Goal: Task Accomplishment & Management: Complete application form

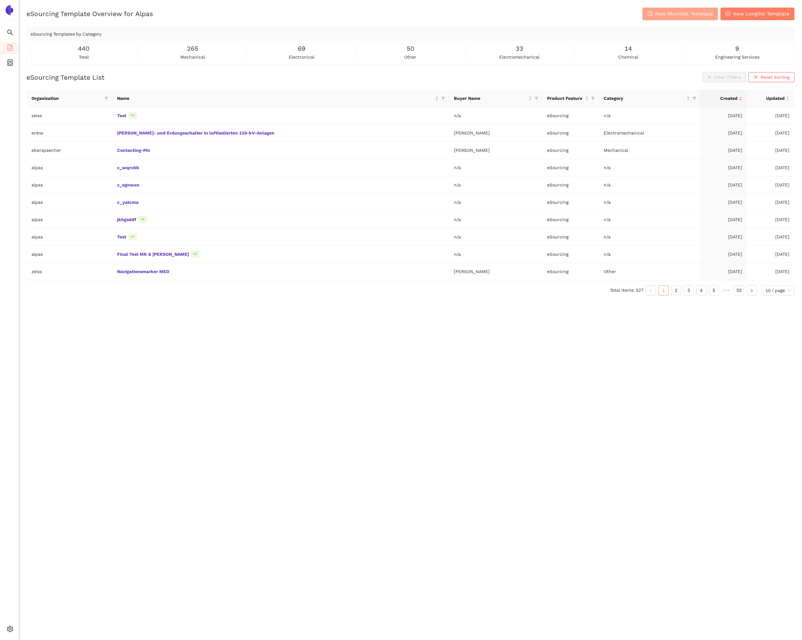
click at [663, 16] on span "New Shortlist Template" at bounding box center [684, 14] width 58 height 8
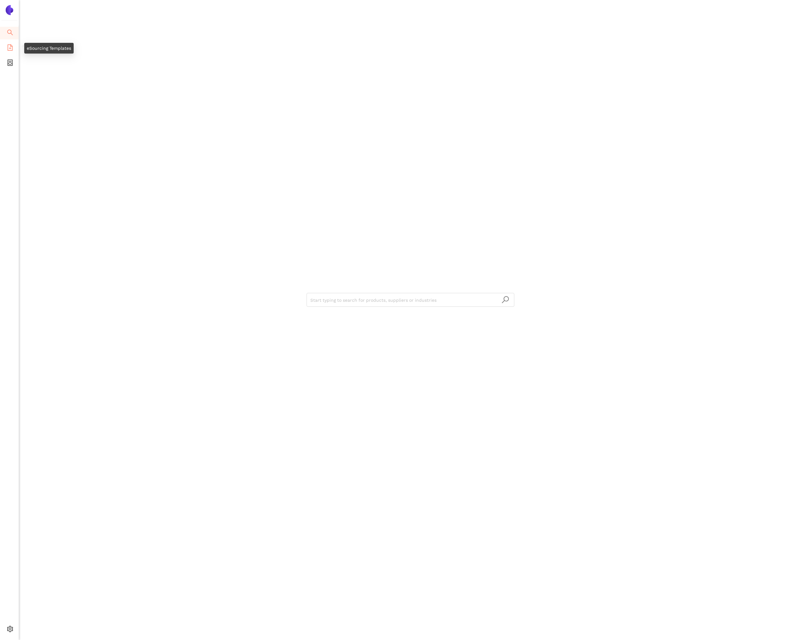
click at [11, 46] on icon "file-add" at bounding box center [10, 47] width 5 height 6
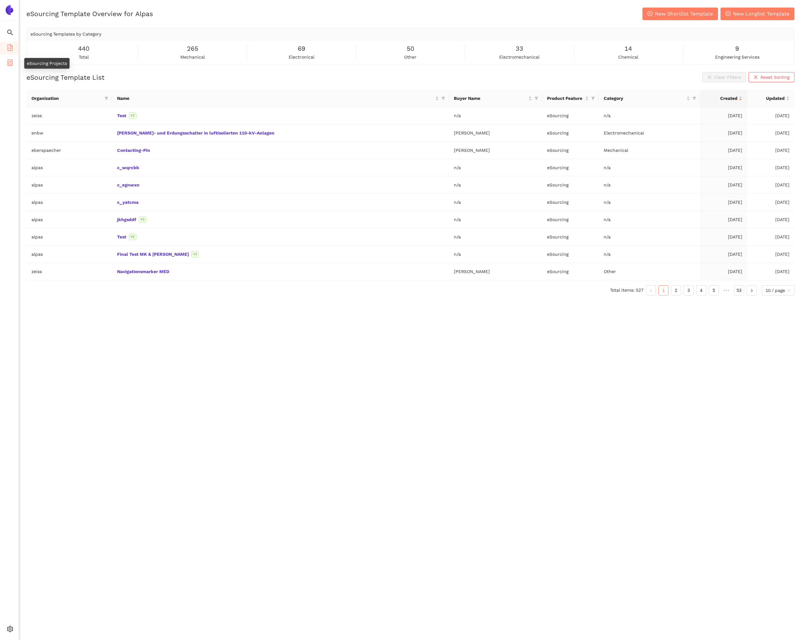
click at [14, 60] on li "eSourcing Projects" at bounding box center [9, 63] width 19 height 13
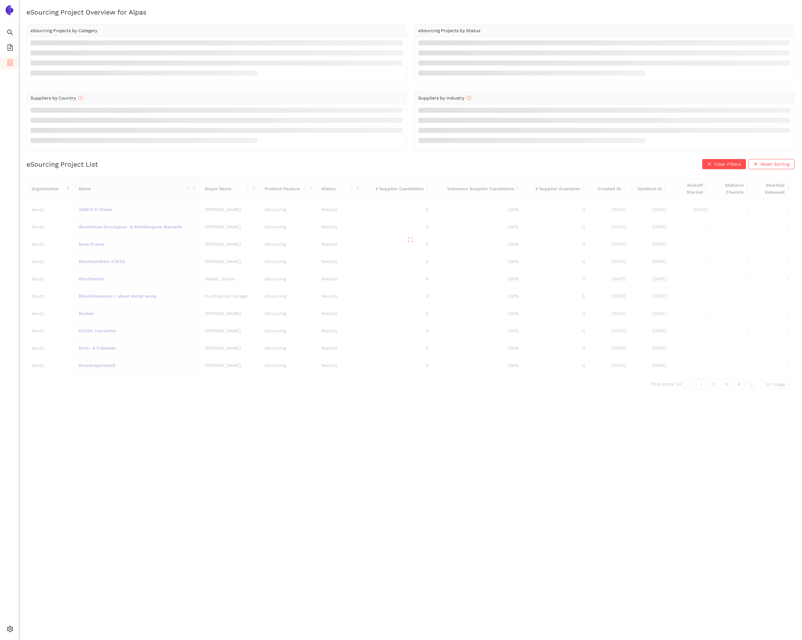
click at [156, 227] on div at bounding box center [410, 240] width 768 height 126
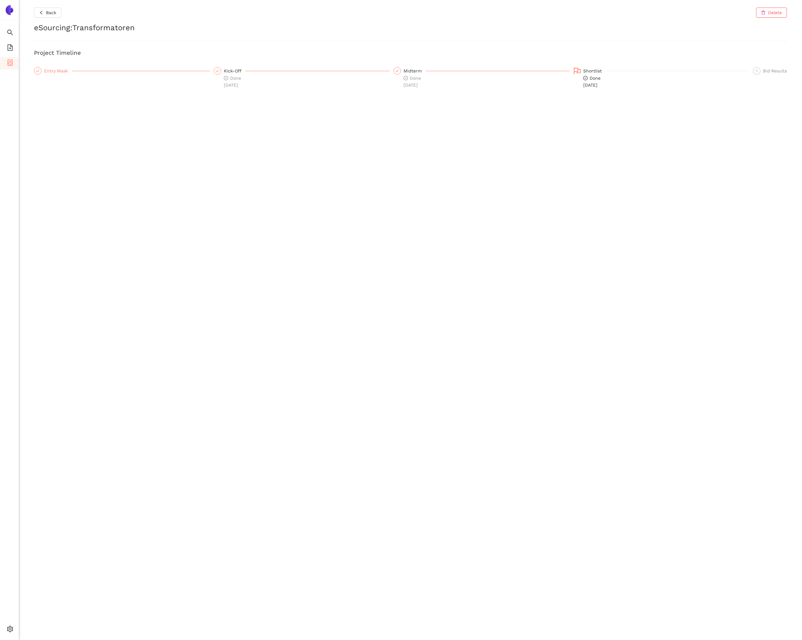
click at [58, 69] on div "Entry Mask" at bounding box center [58, 71] width 28 height 8
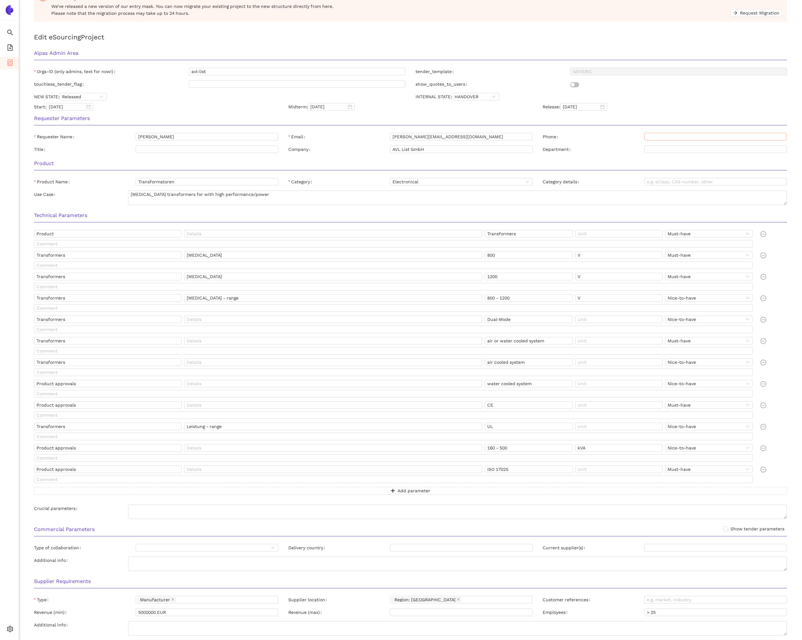
scroll to position [87, 0]
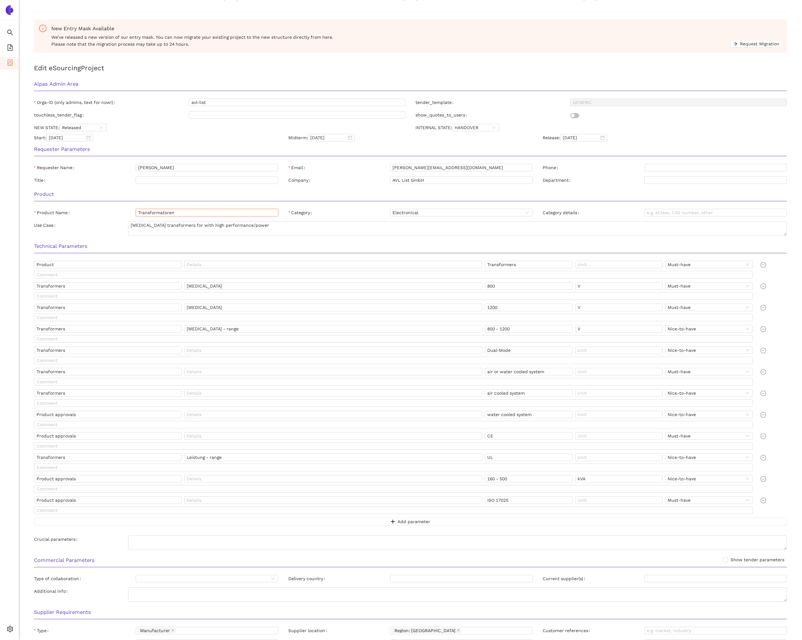
click at [180, 214] on input "Transformatoren" at bounding box center [207, 213] width 143 height 8
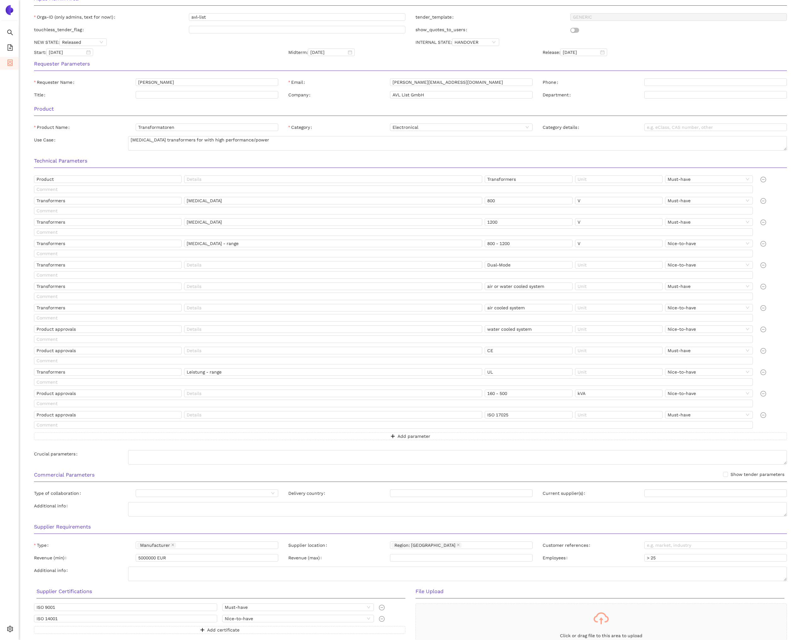
scroll to position [167, 0]
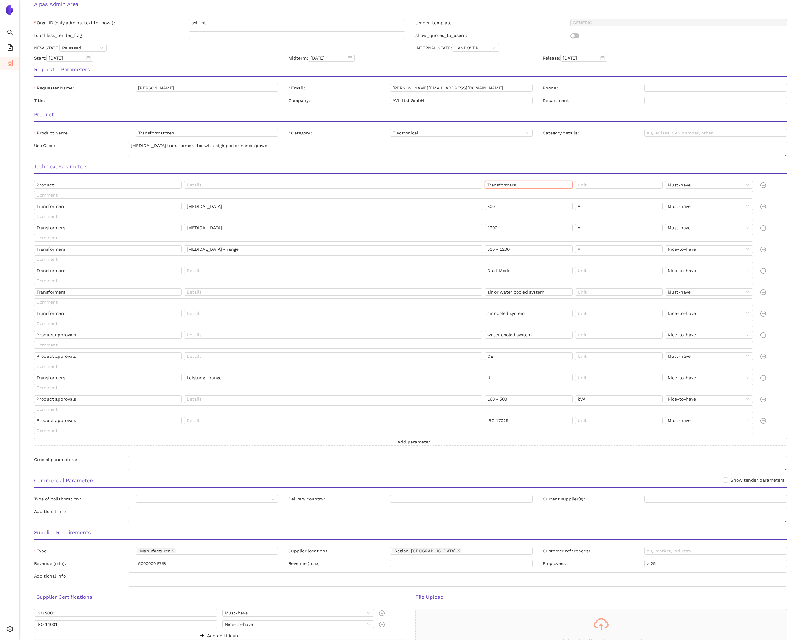
click at [515, 184] on input "Transformers" at bounding box center [529, 185] width 88 height 8
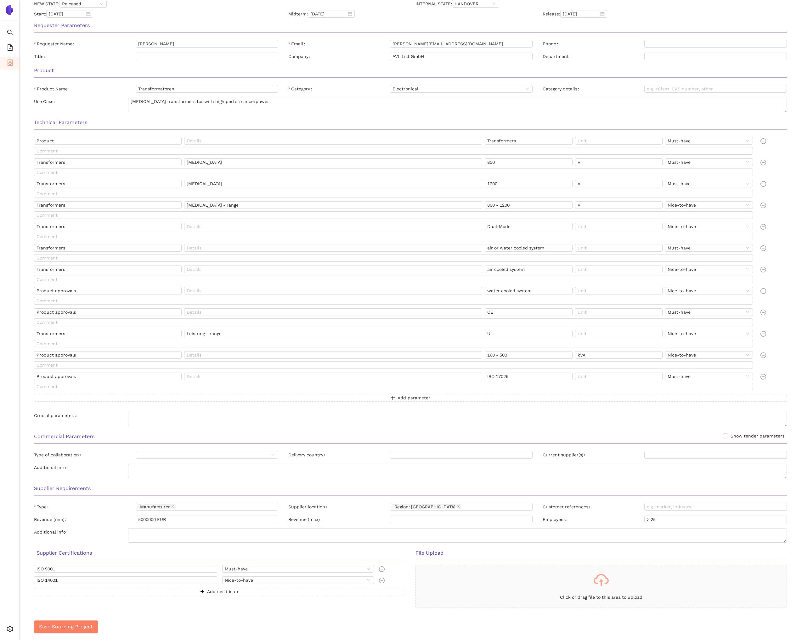
scroll to position [212, 0]
click at [526, 228] on input "Dual-Mode" at bounding box center [529, 226] width 88 height 8
click at [522, 265] on input "air cooled system" at bounding box center [529, 268] width 88 height 8
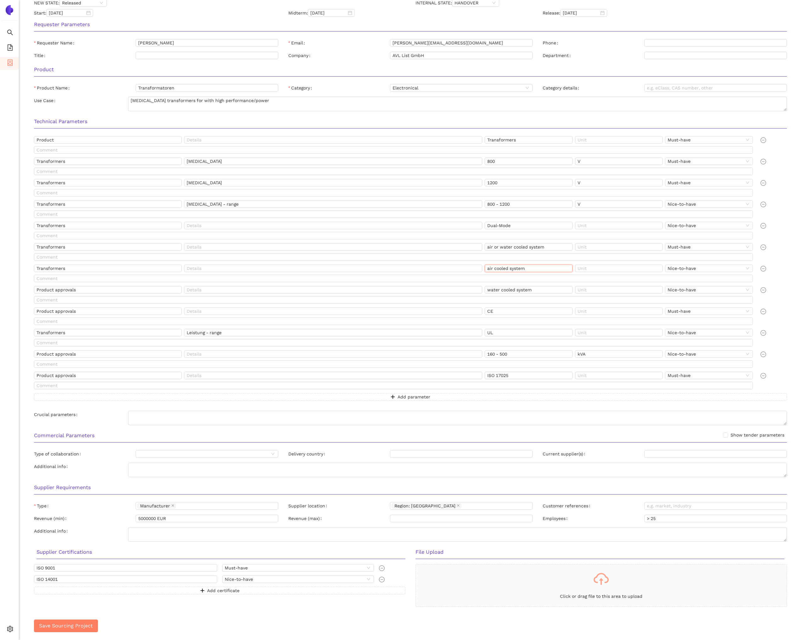
click at [522, 265] on input "air cooled system" at bounding box center [529, 268] width 88 height 8
click at [524, 289] on input "water cooled system" at bounding box center [529, 290] width 88 height 8
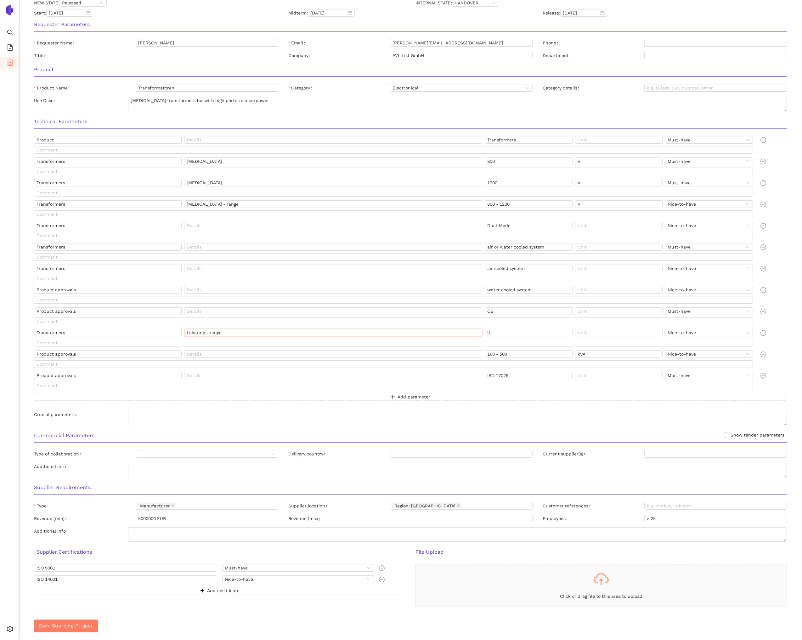
click at [195, 333] on input "Leistung - range" at bounding box center [333, 333] width 298 height 8
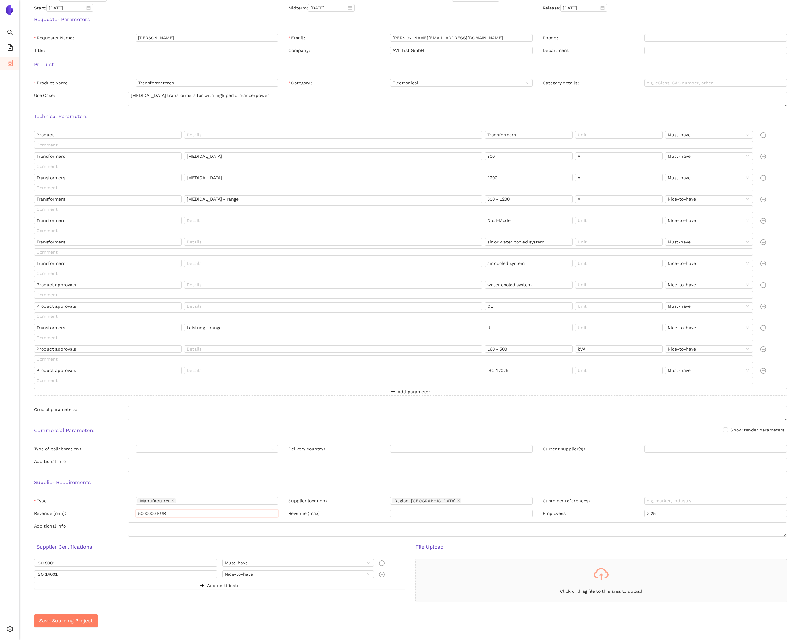
click at [149, 512] on input "5000000 EUR" at bounding box center [207, 513] width 143 height 8
click at [148, 512] on input "5000000 EUR" at bounding box center [207, 513] width 143 height 8
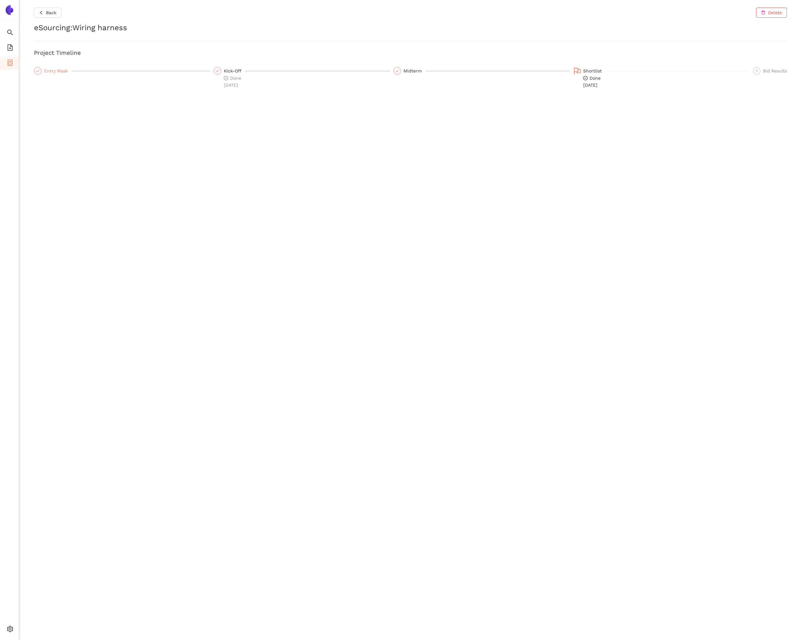
click at [62, 71] on div "Entry Mask" at bounding box center [58, 71] width 28 height 8
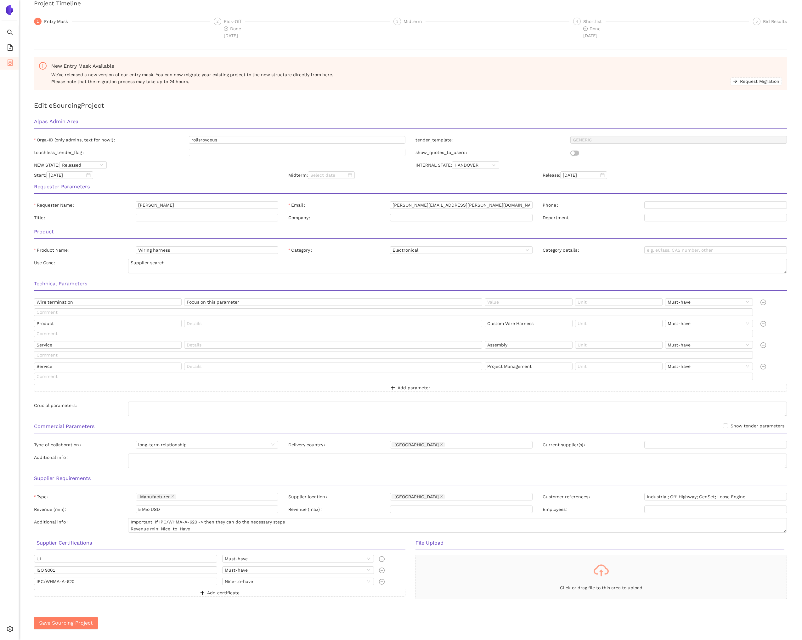
scroll to position [52, 0]
click at [208, 249] on input "Wiring harness" at bounding box center [207, 248] width 143 height 8
click at [79, 301] on input "Wire termination" at bounding box center [108, 300] width 148 height 8
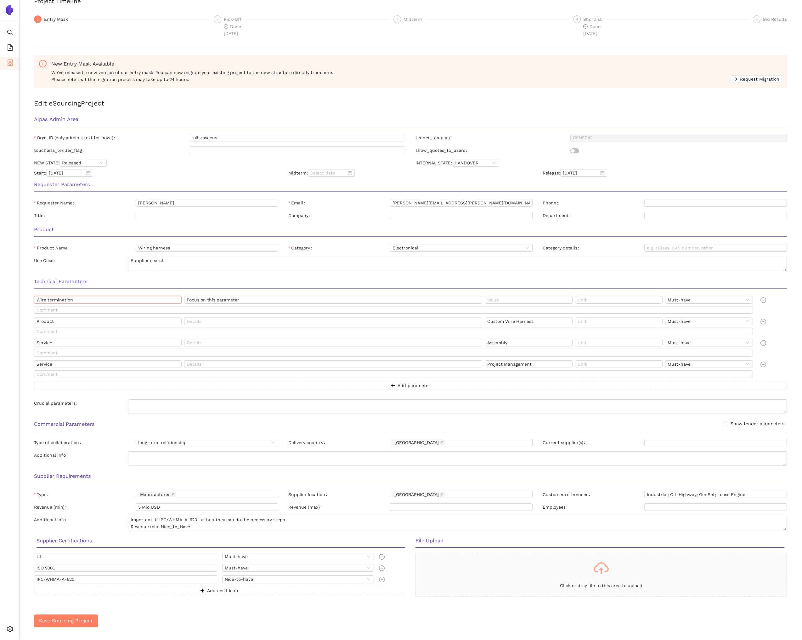
click at [79, 301] on input "Wire termination" at bounding box center [108, 300] width 148 height 8
click at [526, 320] on input "Custom Wire Harness" at bounding box center [529, 321] width 88 height 8
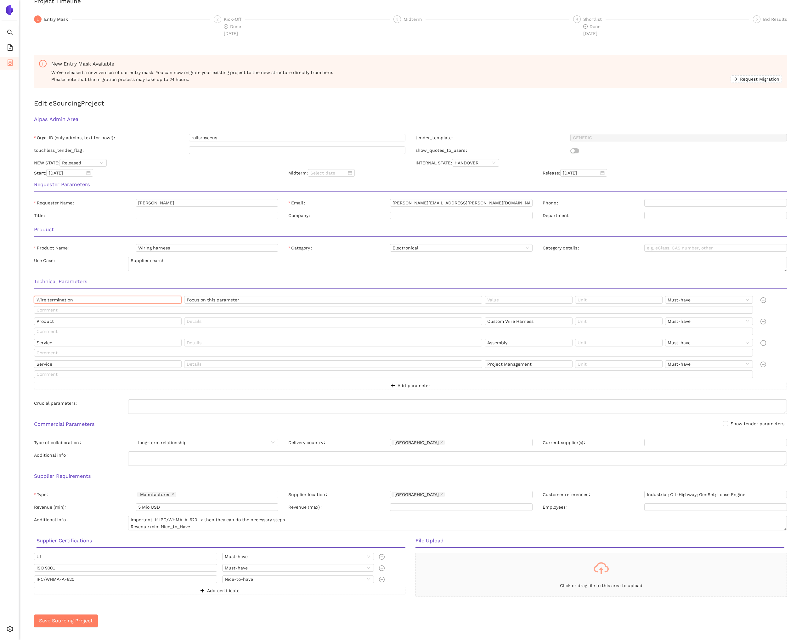
click at [158, 302] on input "Wire termination" at bounding box center [108, 300] width 148 height 8
click at [66, 322] on input "Product" at bounding box center [108, 321] width 148 height 8
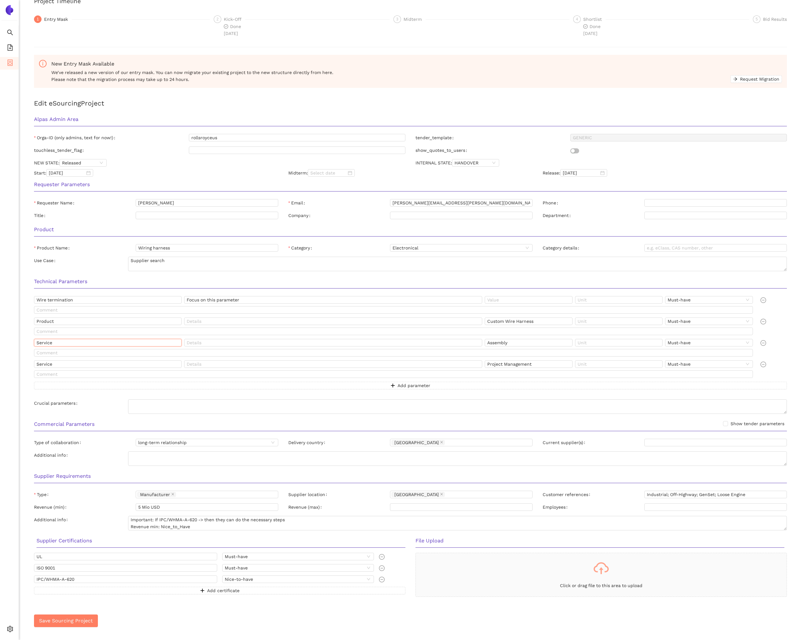
click at [63, 341] on input "Service" at bounding box center [108, 343] width 148 height 8
click at [518, 345] on input "Assembly" at bounding box center [529, 343] width 88 height 8
click at [503, 367] on input "Project Management" at bounding box center [529, 364] width 88 height 8
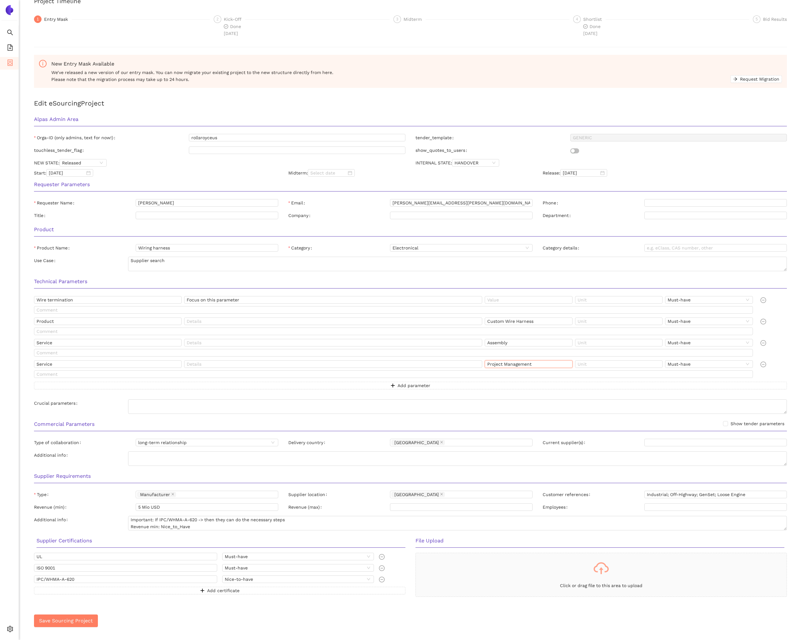
click at [503, 367] on input "Project Management" at bounding box center [529, 364] width 88 height 8
drag, startPoint x: 785, startPoint y: 528, endPoint x: 788, endPoint y: 540, distance: 12.6
click at [787, 542] on div "Additional info Important: If IPC/WHMA-A-620 -> then they can do the necessary …" at bounding box center [410, 531] width 763 height 31
drag, startPoint x: 671, startPoint y: 494, endPoint x: 696, endPoint y: 492, distance: 25.3
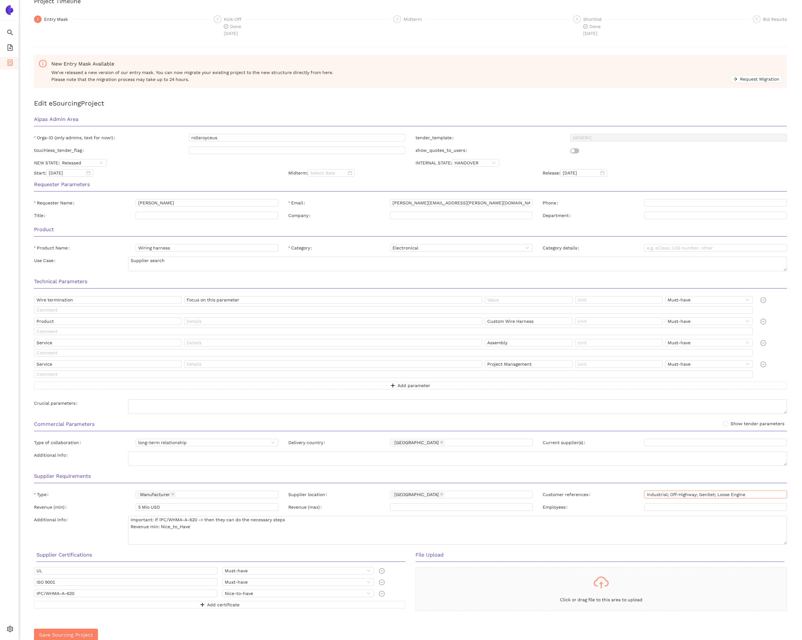
click at [696, 492] on input "Industrial; Off-Highway; GenSet; Loose Engine" at bounding box center [716, 495] width 143 height 8
click at [80, 591] on input "IPC/WHMA-A-620" at bounding box center [125, 593] width 183 height 8
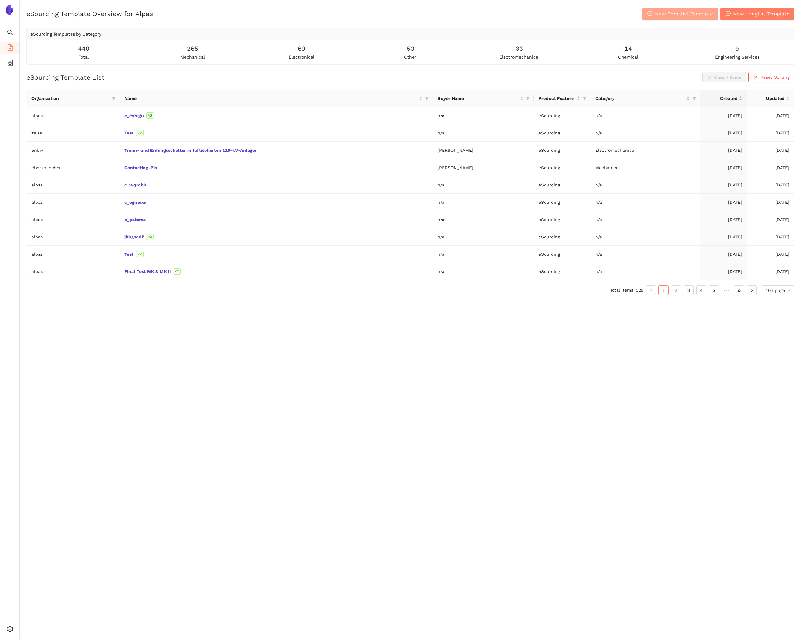
click at [655, 13] on button "New Shortlist Template" at bounding box center [681, 14] width 76 height 13
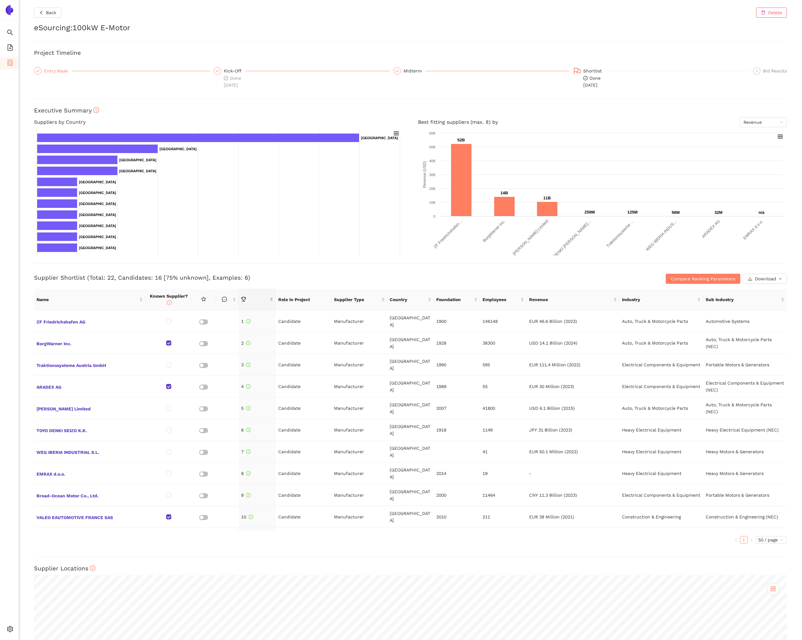
click at [56, 71] on div "Entry Mask" at bounding box center [58, 71] width 28 height 8
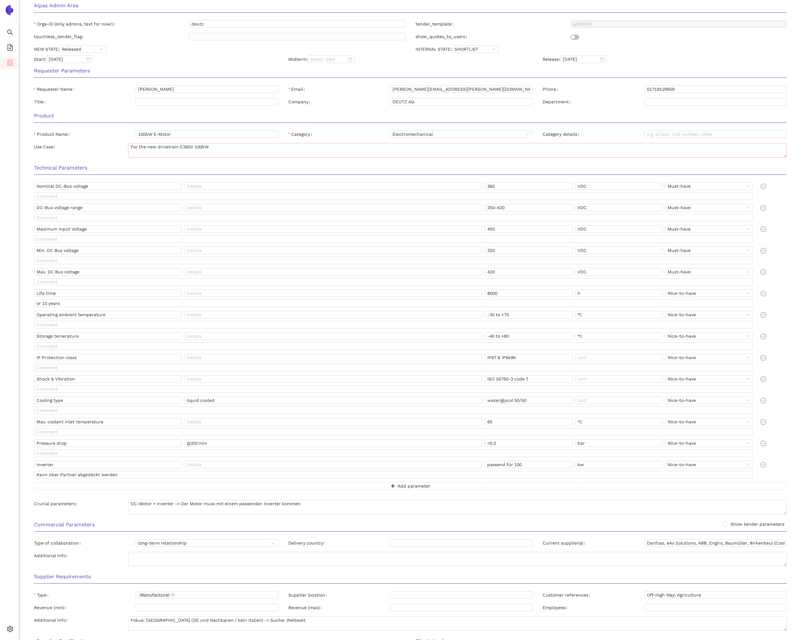
scroll to position [166, 0]
click at [186, 135] on input "100kW E-Motor" at bounding box center [207, 134] width 143 height 8
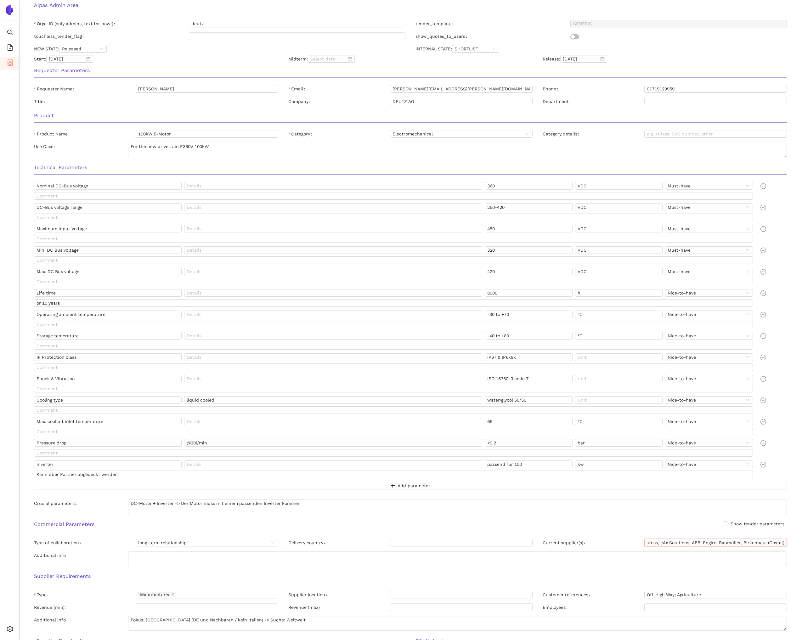
drag, startPoint x: 739, startPoint y: 544, endPoint x: 757, endPoint y: 547, distance: 18.4
click at [789, 544] on div "Current supplier(s) Danfoss, eAx Solutions, ABB, Engiro, Baumüller, Birkenbeul …" at bounding box center [665, 544] width 254 height 10
drag, startPoint x: 726, startPoint y: 543, endPoint x: 644, endPoint y: 541, distance: 82.2
click at [644, 541] on div "Current supplier(s) Danfoss, eAx Solutions, ABB, Engiro, Baumüller, Birkenbeul …" at bounding box center [665, 543] width 244 height 8
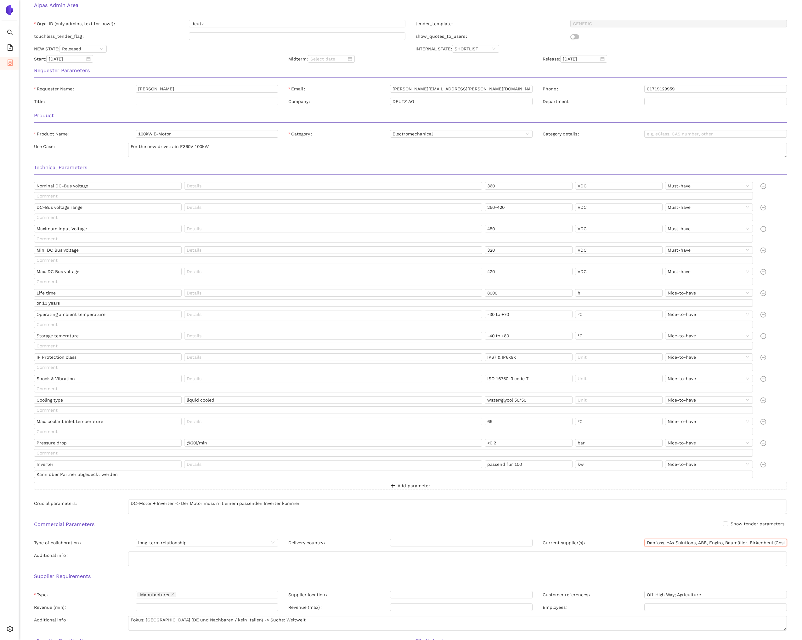
click at [657, 542] on input "Danfoss, eAx Solutions, ABB, Engiro, Baumüller, Birkenbeul (Costal)" at bounding box center [716, 543] width 143 height 8
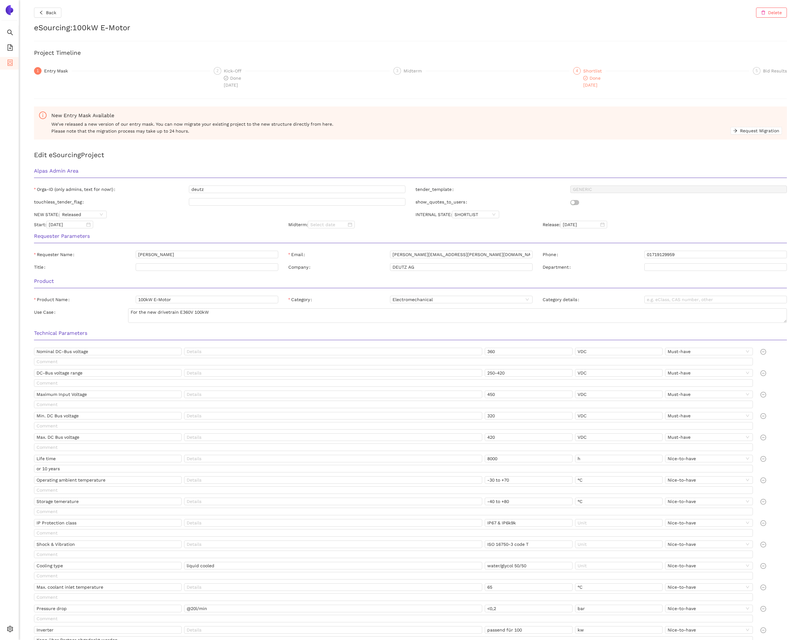
click at [589, 74] on div "Shortlist" at bounding box center [594, 71] width 22 height 8
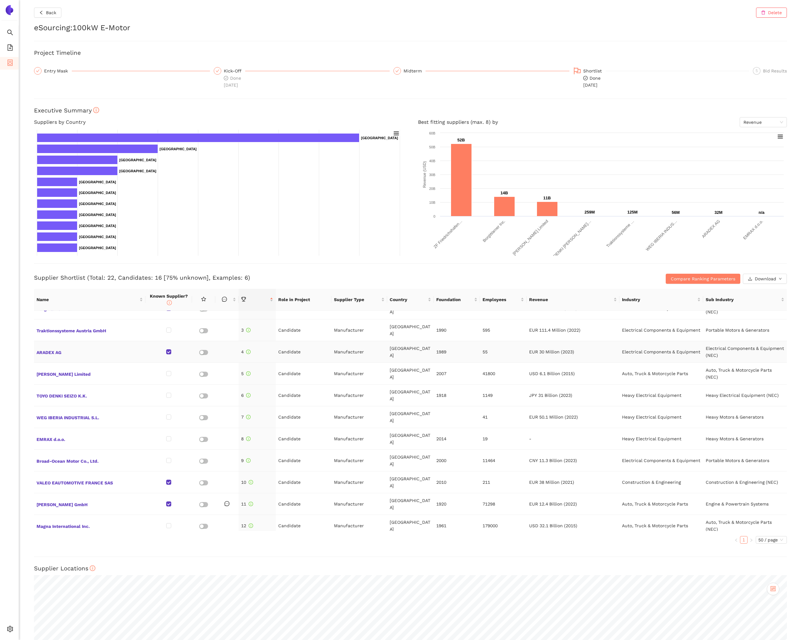
scroll to position [173, 0]
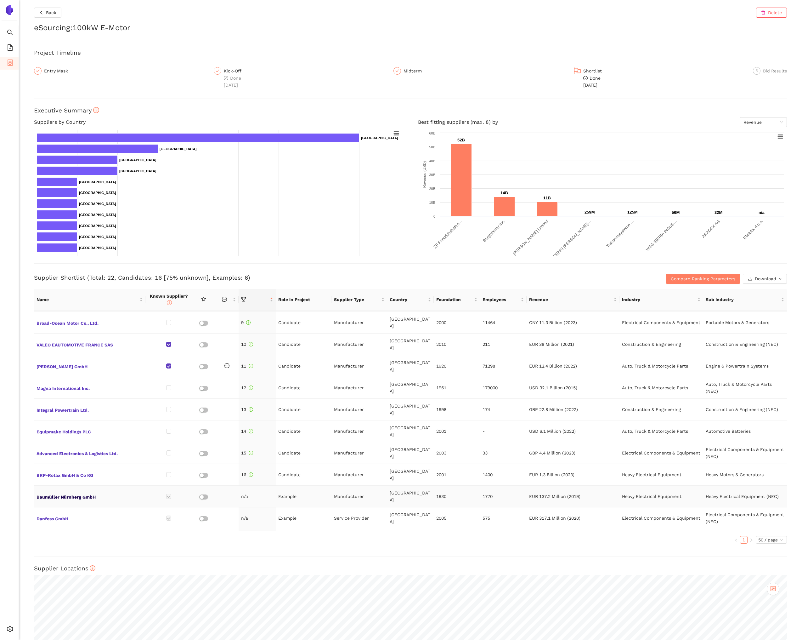
click at [91, 492] on span "Baumüller Nürnberg GmbH" at bounding box center [90, 496] width 106 height 8
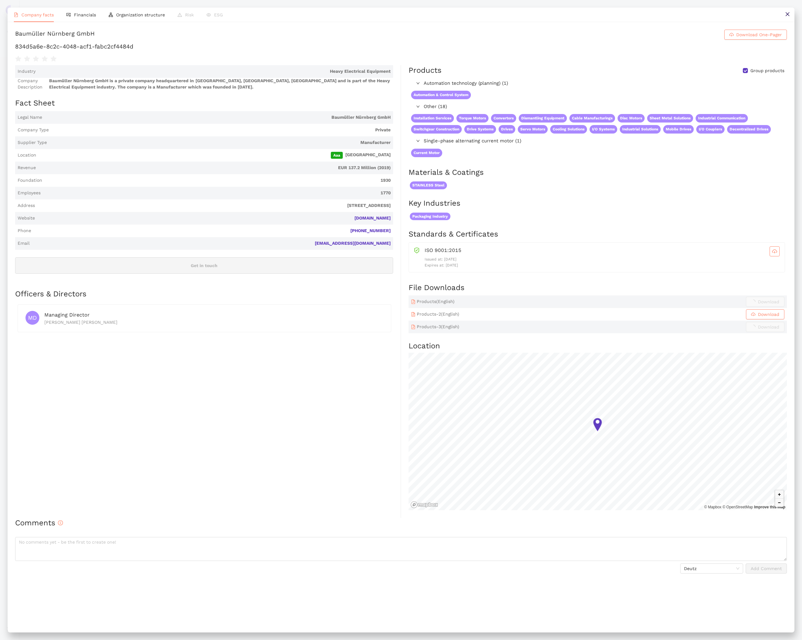
click at [77, 34] on div "Baumüller Nürnberg GmbH" at bounding box center [55, 35] width 80 height 10
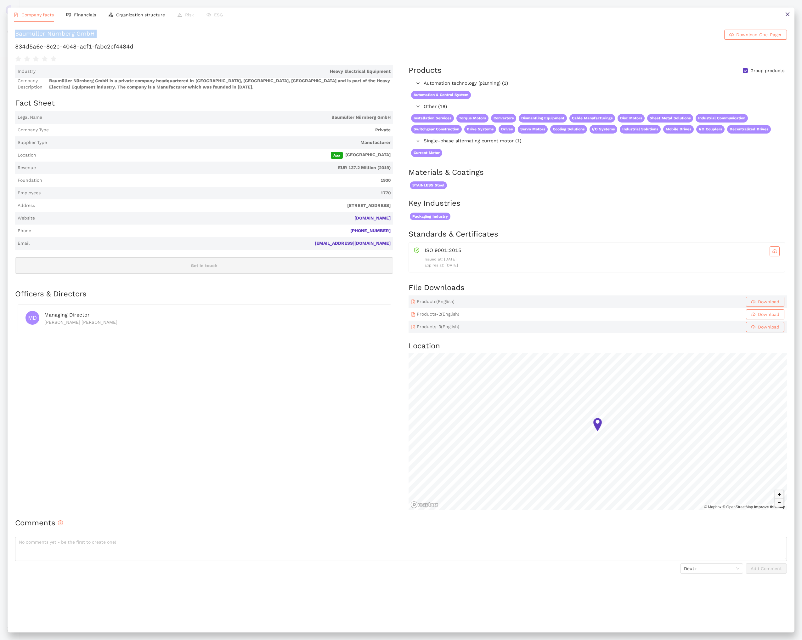
click at [77, 34] on div "Baumüller Nürnberg GmbH" at bounding box center [55, 35] width 80 height 10
drag, startPoint x: 293, startPoint y: 206, endPoint x: 395, endPoint y: 206, distance: 102.3
click at [395, 206] on div "Industry Heavy Electrical Equipment Company Description Baumüller Nürnberg GmbH…" at bounding box center [208, 291] width 386 height 452
copy span "Ostendstraße 80-90, 90482 Nürnberg, Germany"
copy link "baumueller.com"
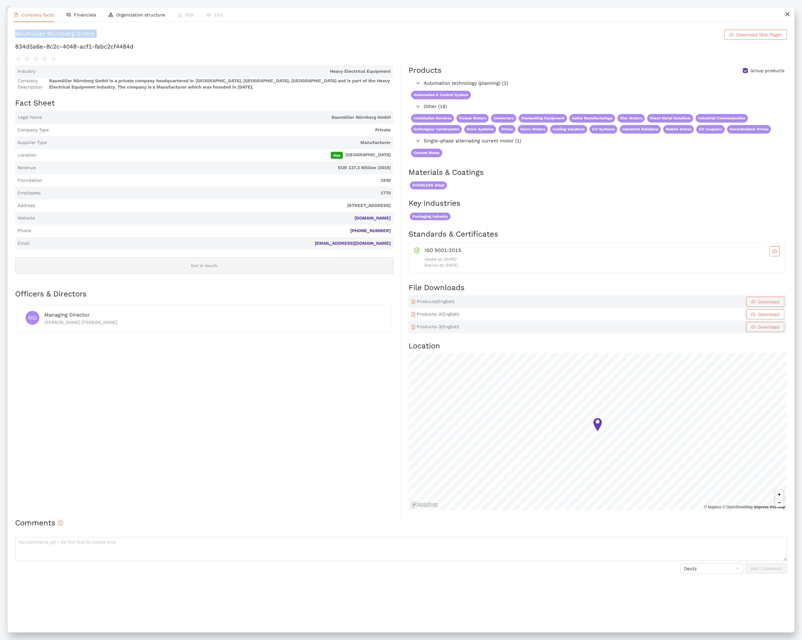
drag, startPoint x: 362, startPoint y: 218, endPoint x: 477, endPoint y: 211, distance: 114.8
click at [389, 219] on span "baumueller.com" at bounding box center [213, 218] width 353 height 6
click at [783, 12] on button at bounding box center [788, 15] width 14 height 14
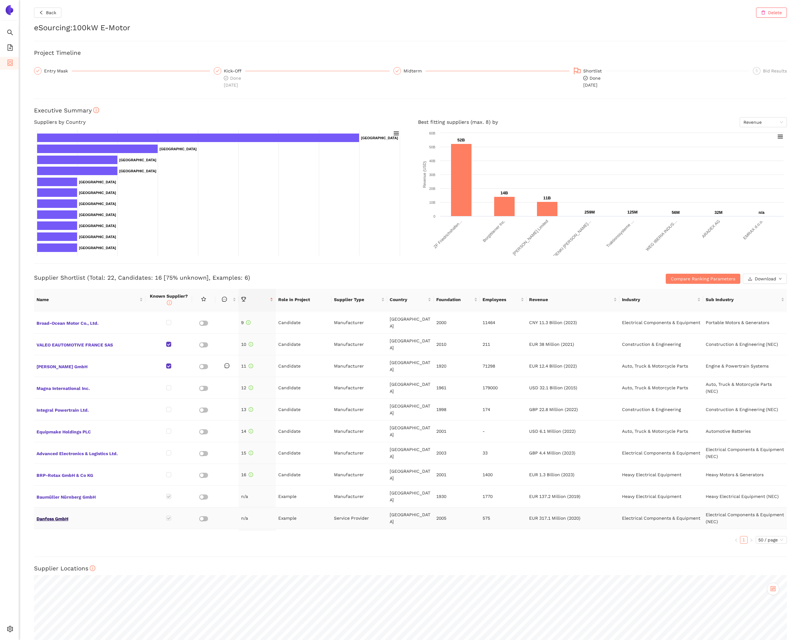
click at [62, 514] on span "Danfoss GmbH" at bounding box center [90, 518] width 106 height 8
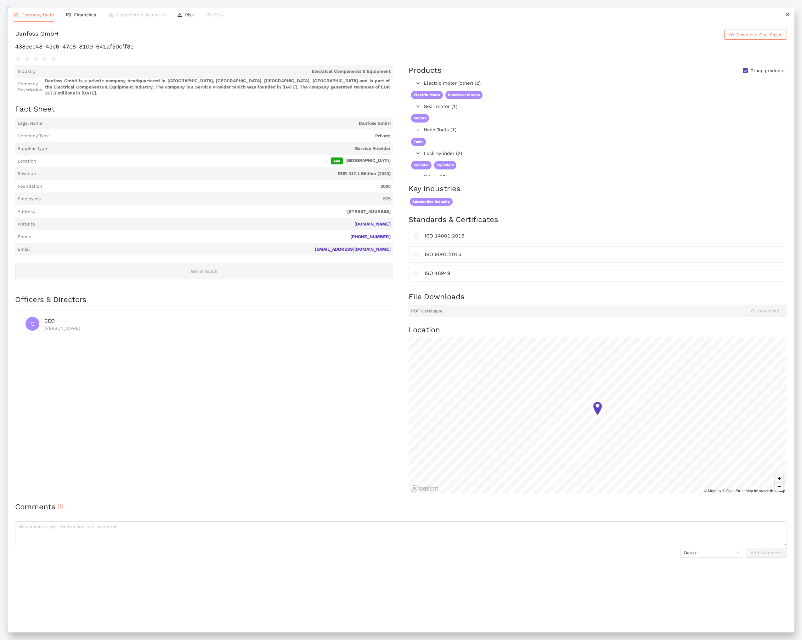
click at [51, 32] on div "Danfoss GmbH" at bounding box center [36, 35] width 43 height 10
copy h1 "Danfoss GmbH Download One-Pager"
copy span "Nordring 144, 63067 Offenbach am Main, Germany"
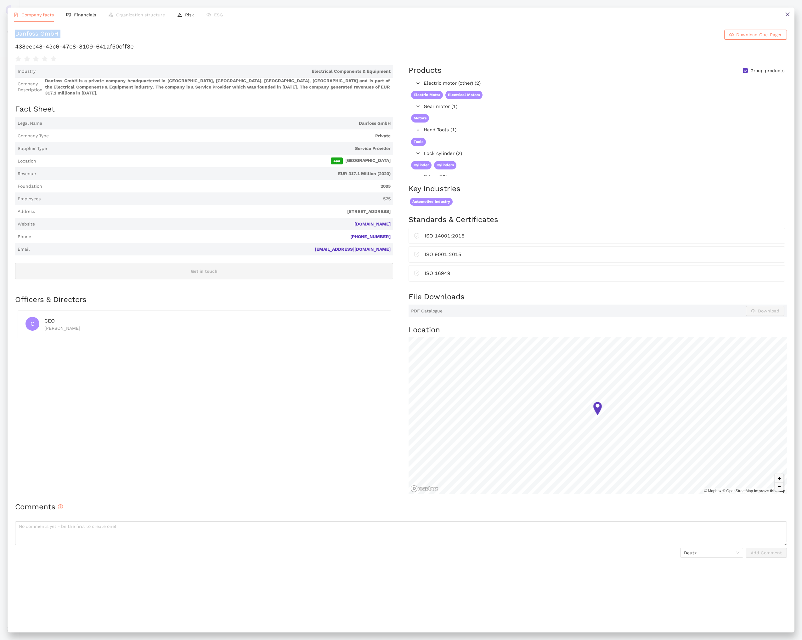
drag, startPoint x: 283, startPoint y: 205, endPoint x: 390, endPoint y: 205, distance: 107.4
click at [390, 208] on span "Nordring 144, 63067 Offenbach am Main, Germany" at bounding box center [213, 211] width 353 height 6
click at [788, 14] on icon "close" at bounding box center [787, 14] width 5 height 5
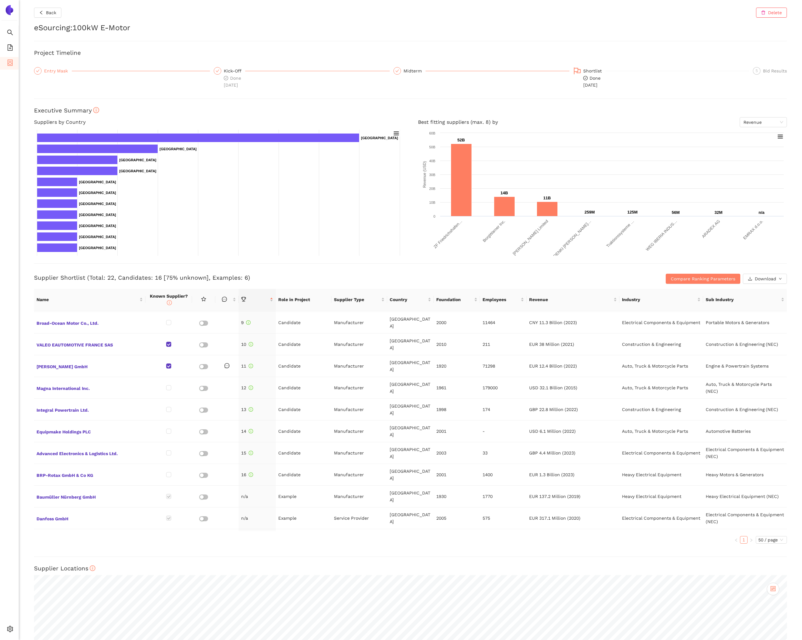
click at [59, 71] on div "Entry Mask" at bounding box center [58, 71] width 28 height 8
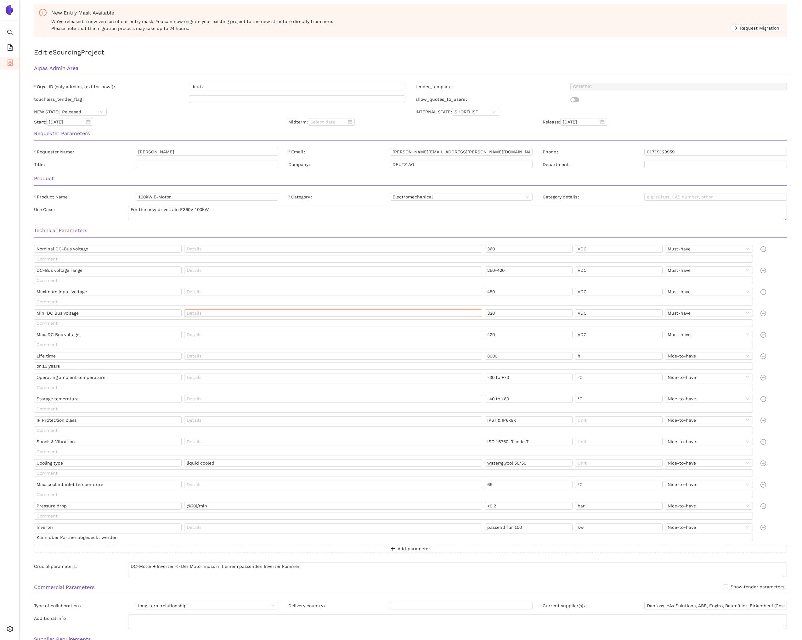
scroll to position [103, 0]
drag, startPoint x: 178, startPoint y: 195, endPoint x: 154, endPoint y: 195, distance: 24.6
click at [154, 195] on input "100kW E-Motor" at bounding box center [207, 196] width 143 height 8
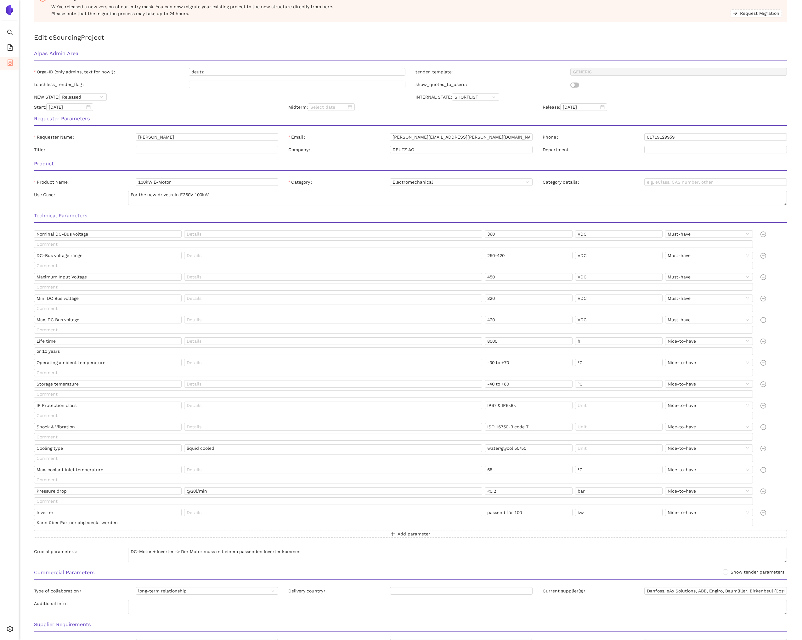
scroll to position [126, 0]
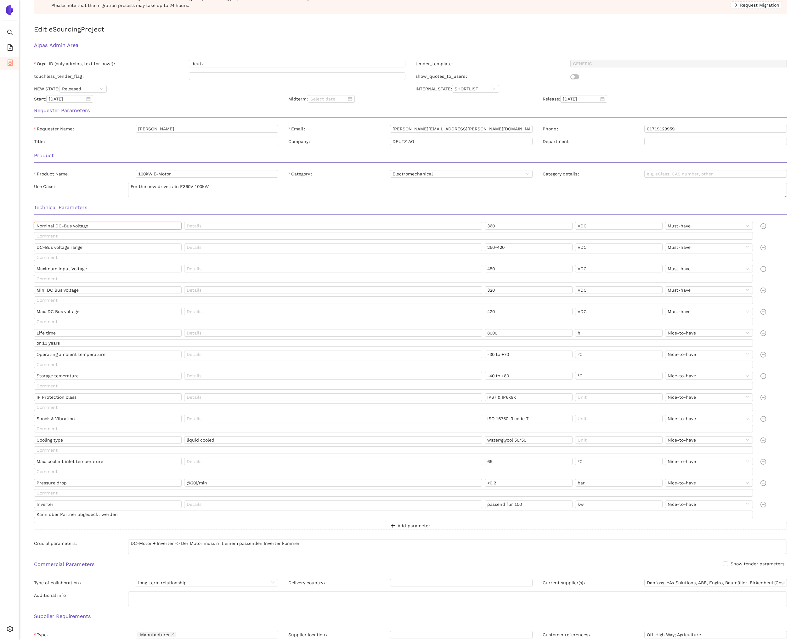
click at [94, 226] on input "Nominal DC-Bus voltage" at bounding box center [108, 226] width 148 height 8
click at [99, 249] on input "DC-Bus voltage range" at bounding box center [108, 247] width 148 height 8
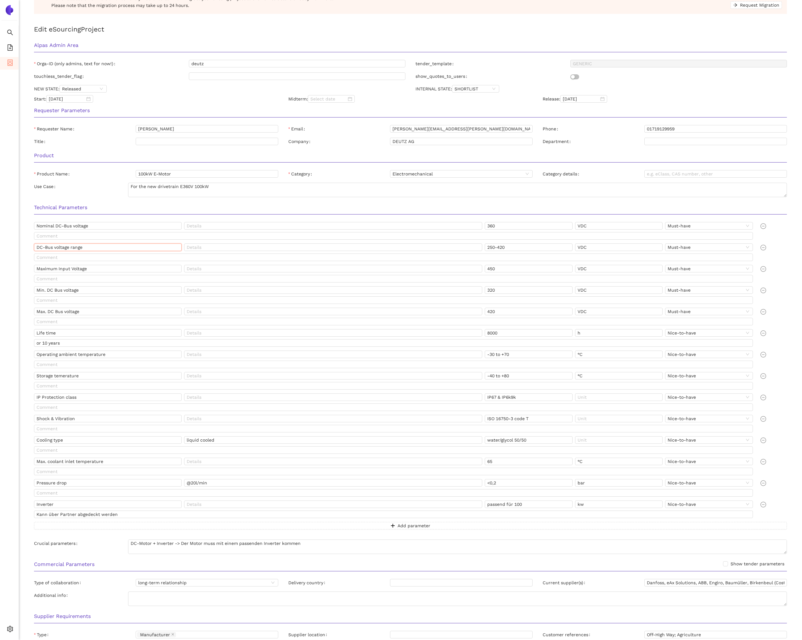
click at [99, 249] on input "DC-Bus voltage range" at bounding box center [108, 247] width 148 height 8
click at [78, 269] on input "Maximum Input Voltage" at bounding box center [108, 269] width 148 height 8
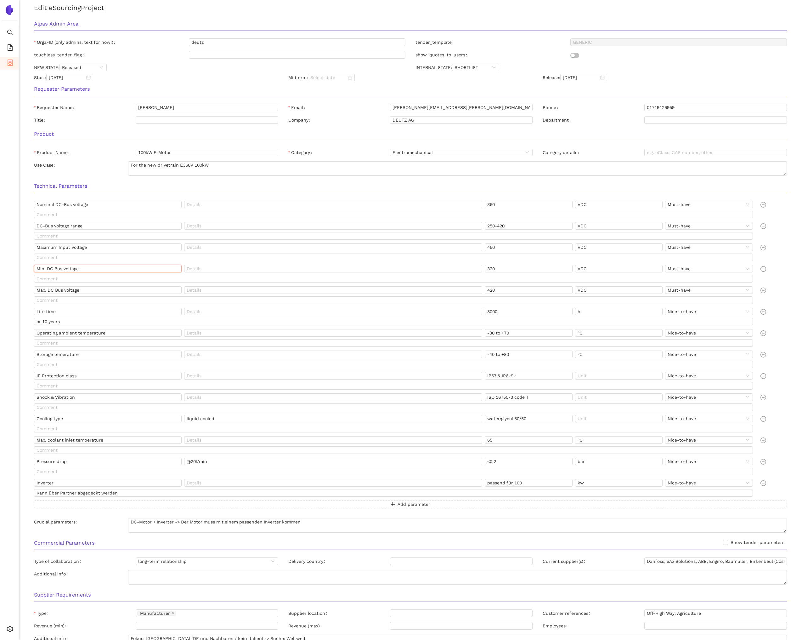
click at [106, 272] on input "Min. DC Bus voltage" at bounding box center [108, 269] width 148 height 8
click at [502, 268] on input "320" at bounding box center [529, 269] width 88 height 8
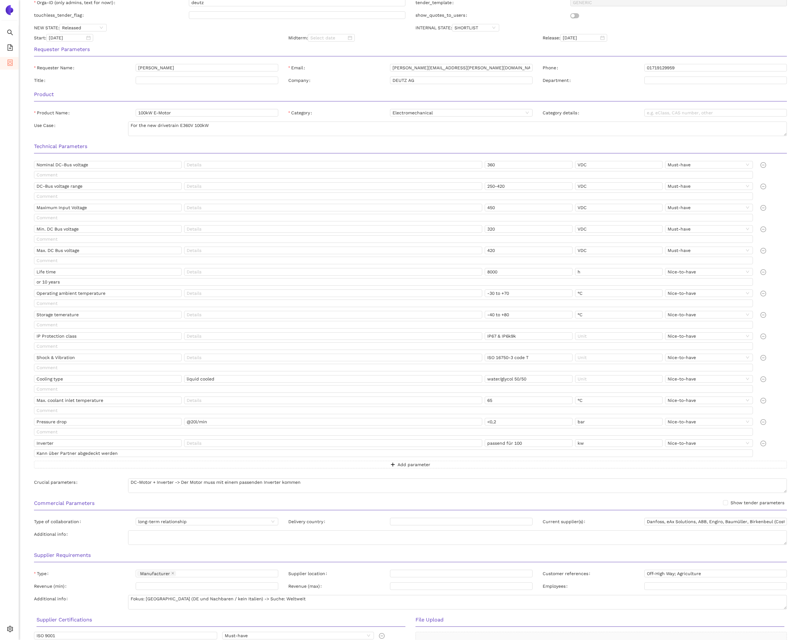
scroll to position [188, 0]
click at [74, 247] on input "Max. DC Bus voltage" at bounding box center [108, 249] width 148 height 8
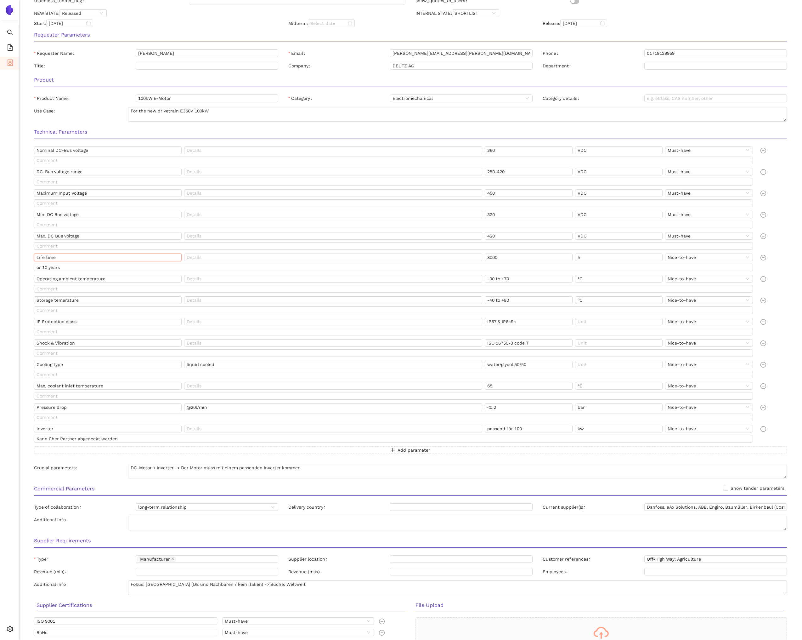
click at [85, 255] on input "Life time" at bounding box center [108, 257] width 148 height 8
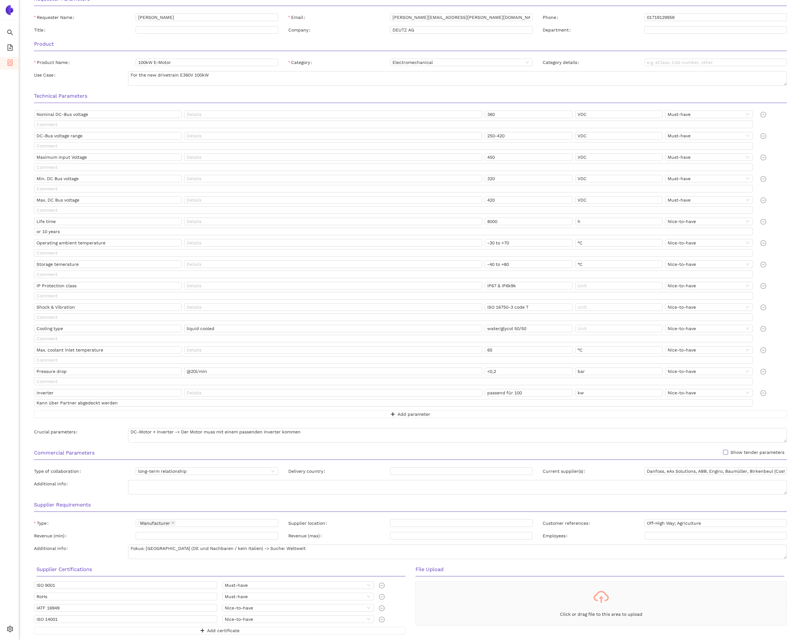
scroll to position [238, 0]
click at [111, 245] on input "Operating ambient temperature" at bounding box center [108, 242] width 148 height 8
click at [87, 263] on input "Storage temerature" at bounding box center [108, 264] width 148 height 8
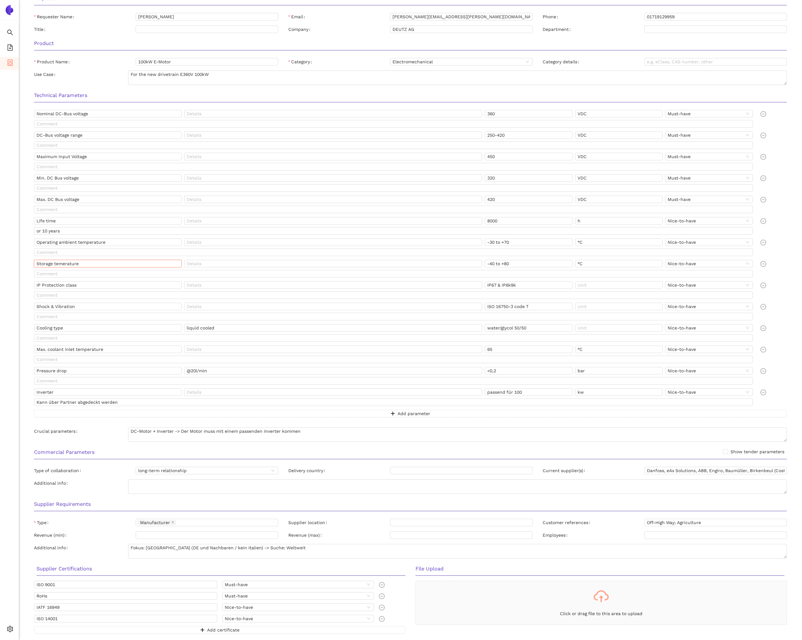
click at [87, 263] on input "Storage temerature" at bounding box center [108, 264] width 148 height 8
click at [512, 265] on input "-40 to +80" at bounding box center [529, 264] width 88 height 8
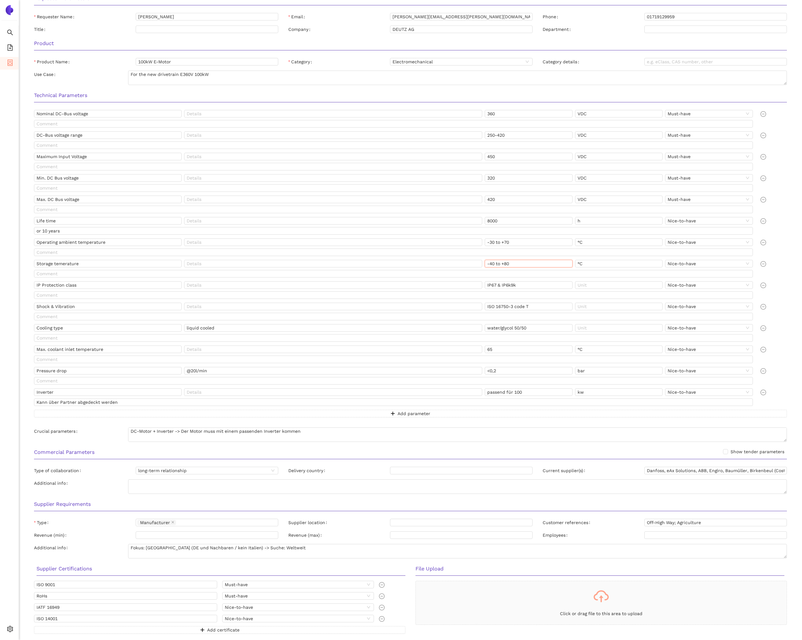
click at [512, 265] on input "-40 to +80" at bounding box center [529, 264] width 88 height 8
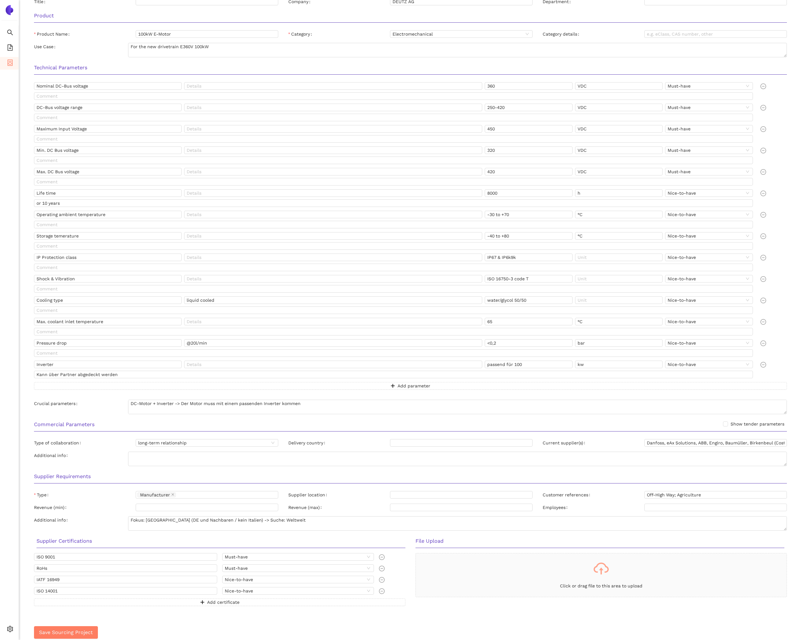
scroll to position [277, 0]
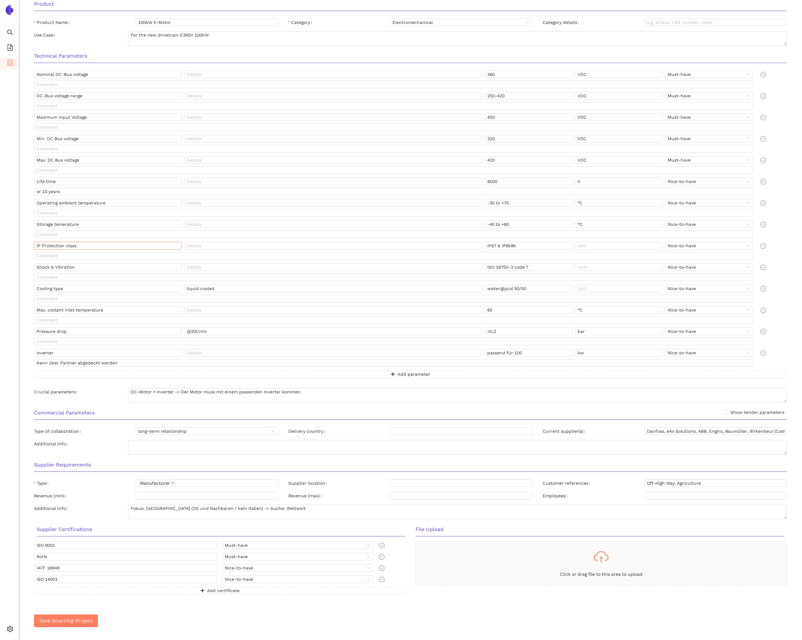
click at [98, 244] on input "IP Protection class" at bounding box center [108, 246] width 148 height 8
click at [492, 246] on input "IP67 & IP6k9k" at bounding box center [529, 246] width 88 height 8
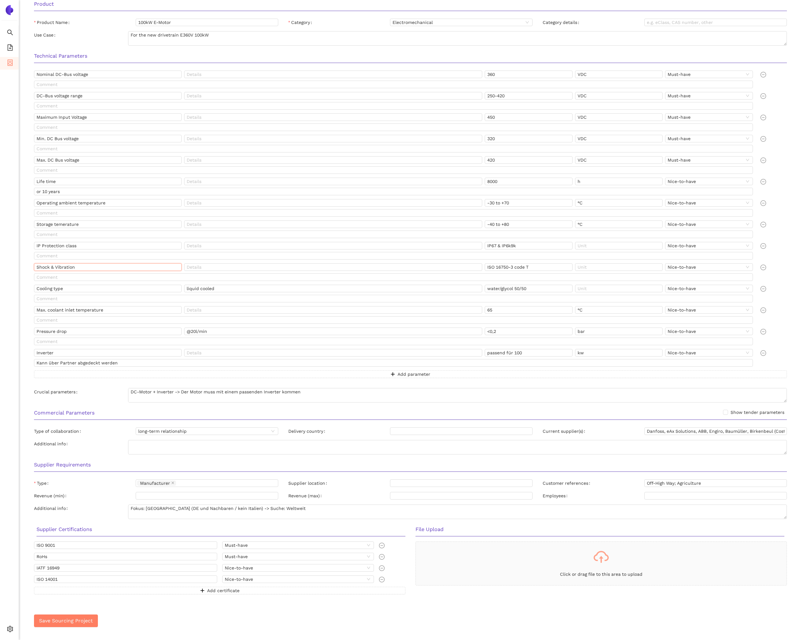
click at [80, 267] on input "Shock & Vibration" at bounding box center [108, 267] width 148 height 8
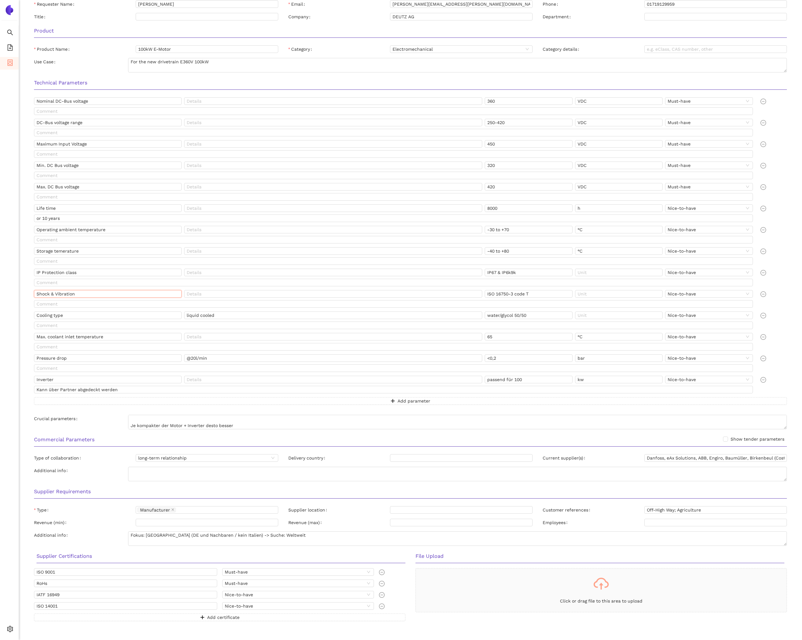
scroll to position [0, 0]
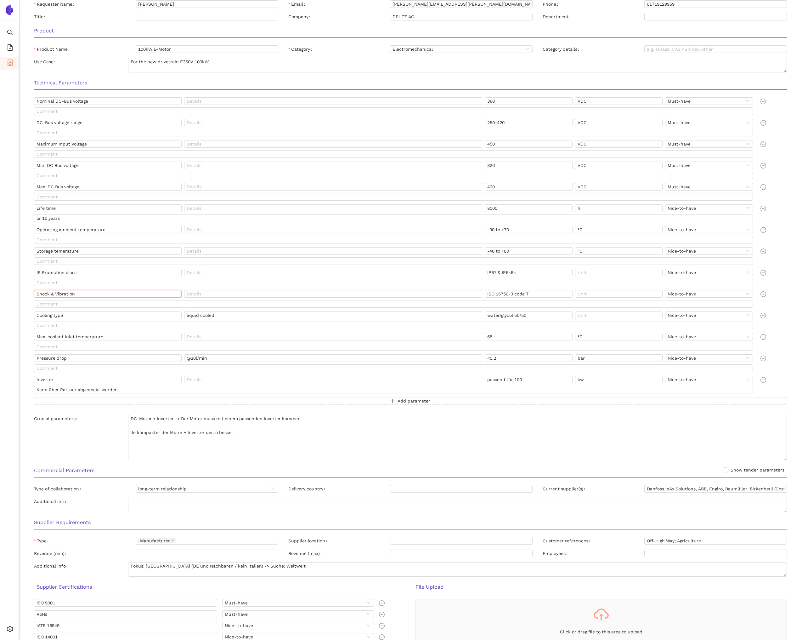
drag, startPoint x: 786, startPoint y: 427, endPoint x: 787, endPoint y: 458, distance: 30.9
click at [787, 458] on div "Crucial parameters DC-Motor + Inverter -> Der Motor muss mit einem passenden In…" at bounding box center [410, 439] width 763 height 48
click at [85, 315] on input "Cooling type" at bounding box center [108, 314] width 148 height 8
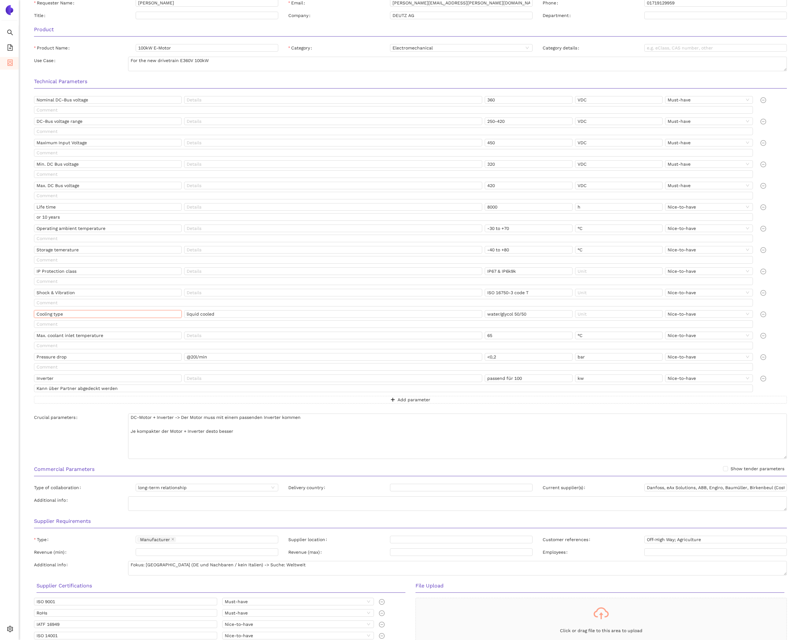
click at [85, 314] on input "Cooling type" at bounding box center [108, 314] width 148 height 8
click at [307, 317] on input "liquid cooled" at bounding box center [333, 314] width 298 height 8
click at [79, 338] on input "Max. coolant inlet temperature" at bounding box center [108, 336] width 148 height 8
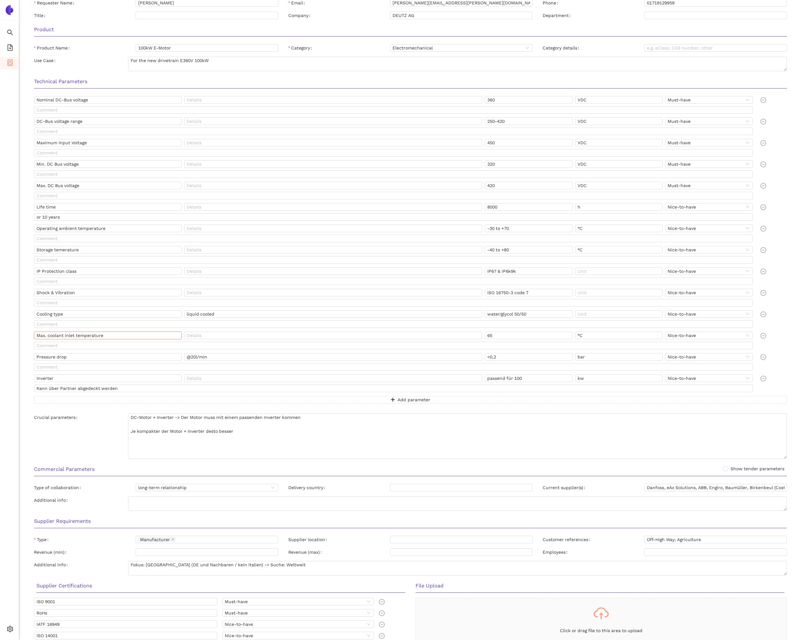
click at [79, 338] on input "Max. coolant inlet temperature" at bounding box center [108, 336] width 148 height 8
click at [87, 356] on input "Pressure drop" at bounding box center [108, 357] width 148 height 8
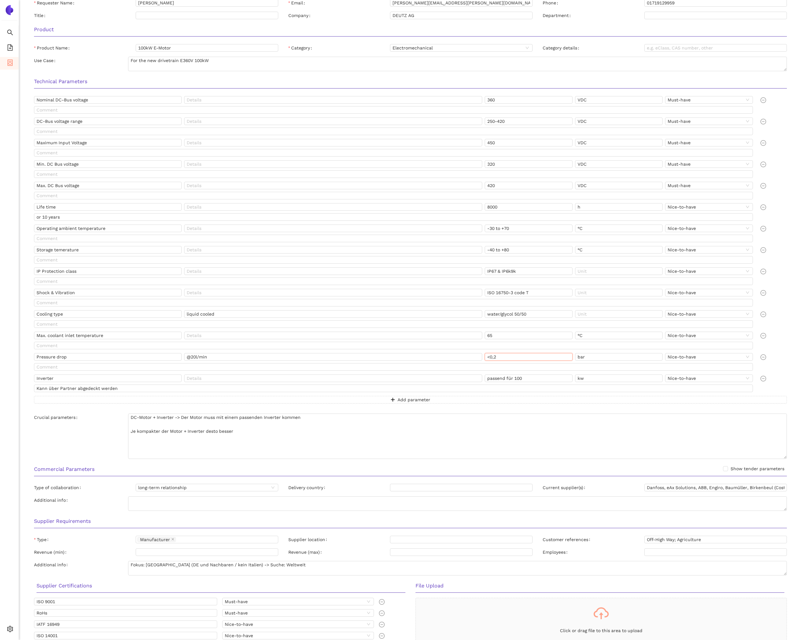
click at [502, 355] on input "<0,2" at bounding box center [529, 357] width 88 height 8
drag, startPoint x: 528, startPoint y: 292, endPoint x: 482, endPoint y: 290, distance: 46.3
click at [482, 290] on div "Shock & Vibration ISO 16750-3 code T Nice-to-have" at bounding box center [395, 294] width 722 height 10
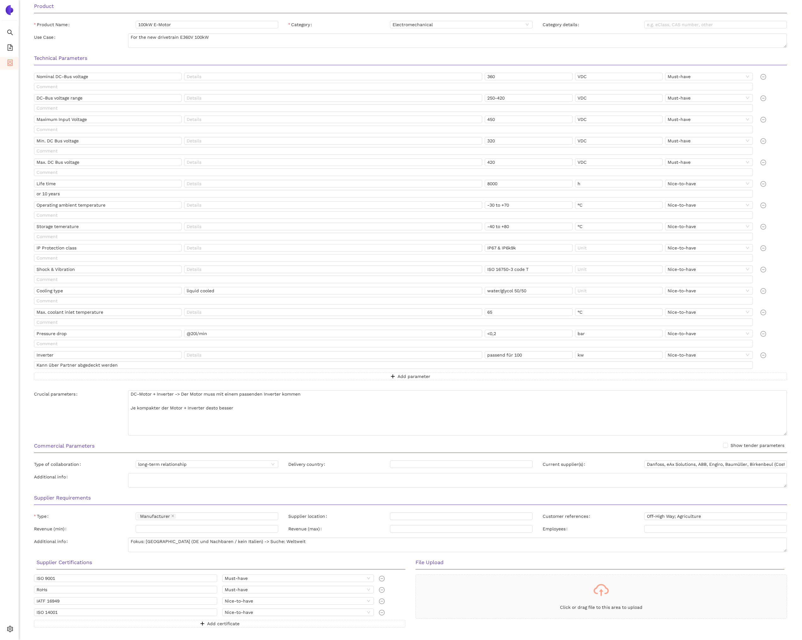
scroll to position [308, 0]
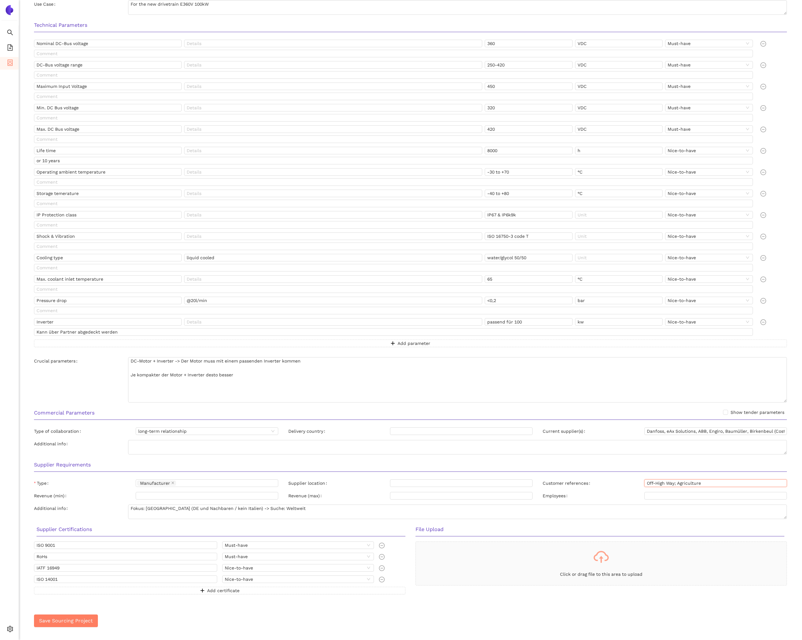
drag, startPoint x: 647, startPoint y: 483, endPoint x: 674, endPoint y: 482, distance: 27.1
click at [674, 482] on input "Off-High Way; Agriculture" at bounding box center [716, 483] width 143 height 8
click at [693, 481] on input "Off-High Way; Agriculture" at bounding box center [716, 483] width 143 height 8
click at [785, 517] on textarea "Fokus: Europa (DE und Nachbaren / kein Italien) -> Suche: Weltweit" at bounding box center [457, 511] width 659 height 14
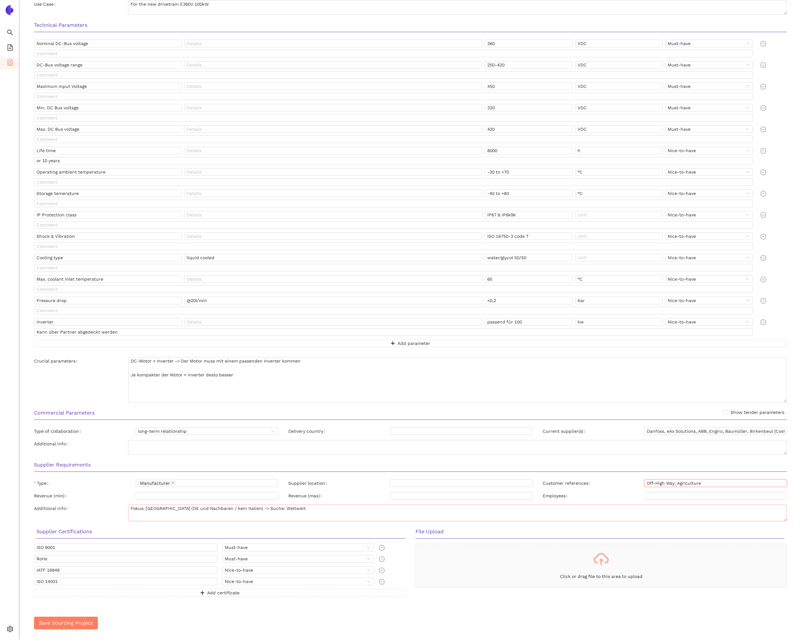
drag, startPoint x: 785, startPoint y: 517, endPoint x: 782, endPoint y: 519, distance: 3.6
click at [782, 519] on textarea "Fokus: Europa (DE und Nachbaren / kein Italien) -> Suche: Weltweit" at bounding box center [457, 512] width 659 height 17
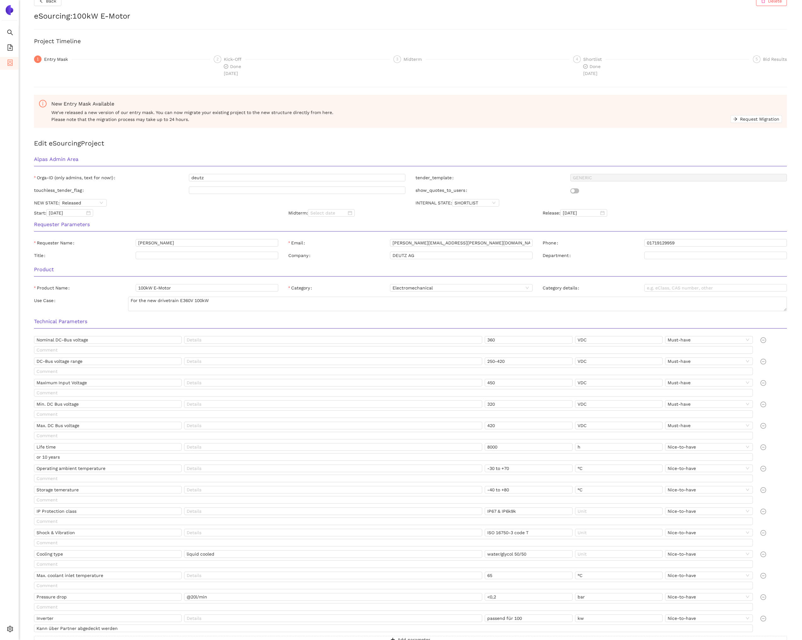
scroll to position [0, 0]
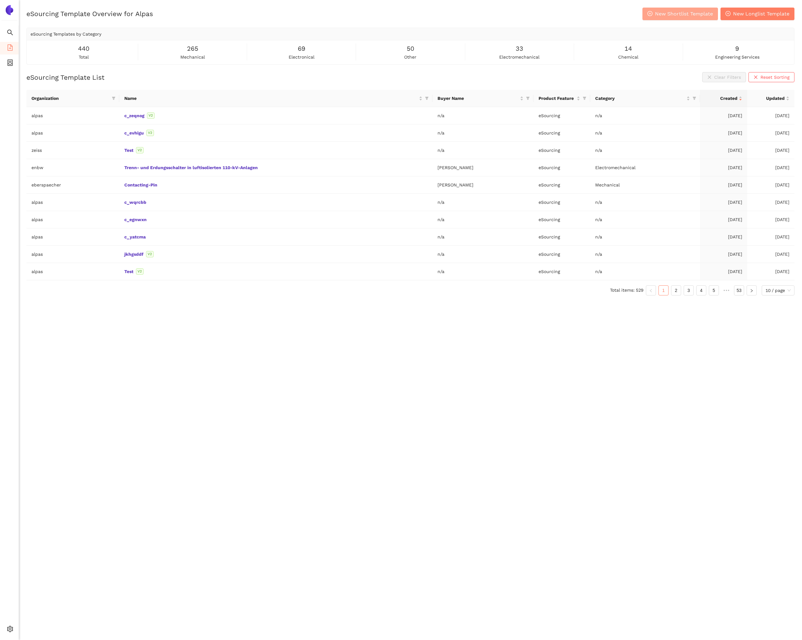
click at [672, 16] on span "New Shortlist Template" at bounding box center [684, 14] width 58 height 8
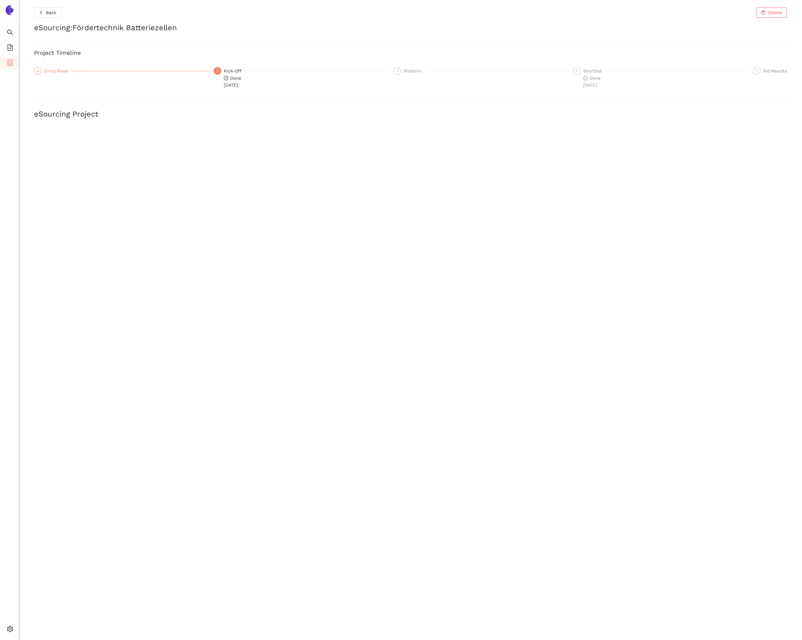
click at [67, 69] on div "Entry Mask" at bounding box center [58, 71] width 28 height 8
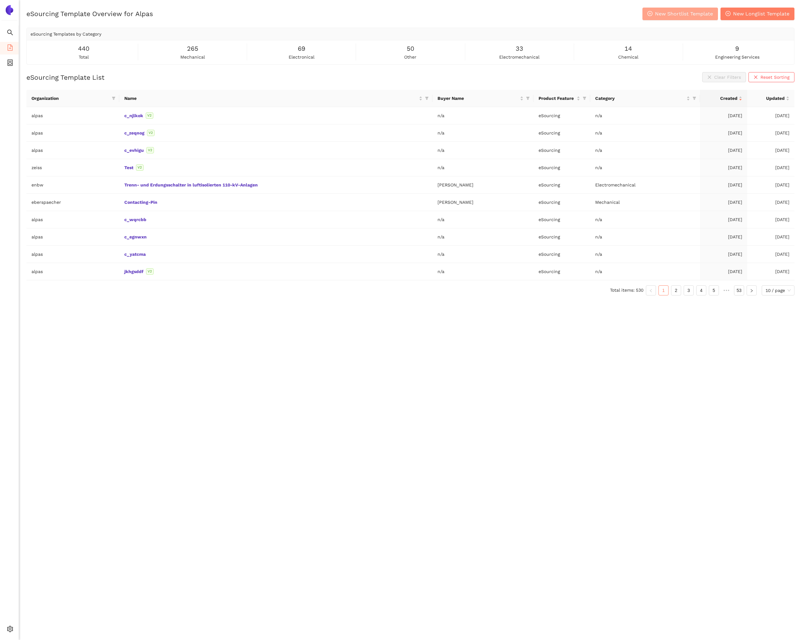
click at [664, 16] on span "New Shortlist Template" at bounding box center [684, 14] width 58 height 8
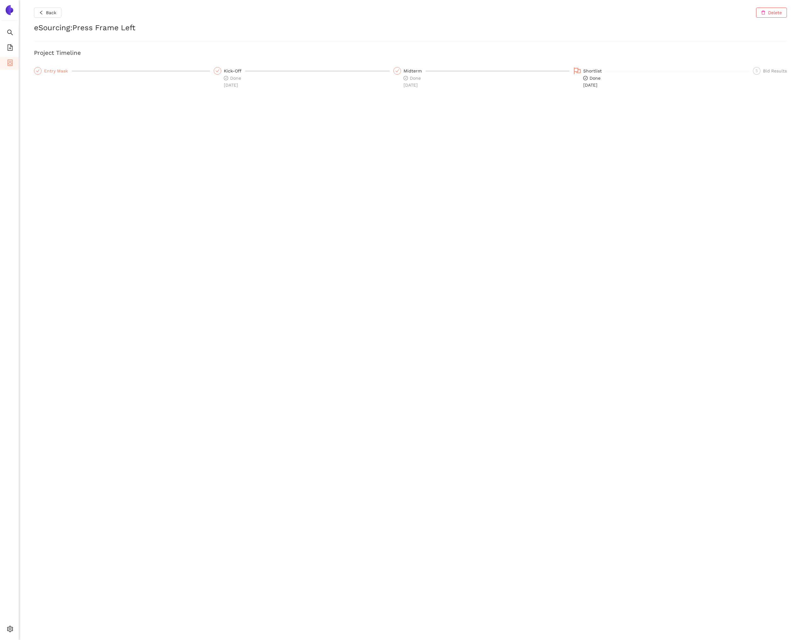
click at [58, 71] on div "Entry Mask" at bounding box center [58, 71] width 28 height 8
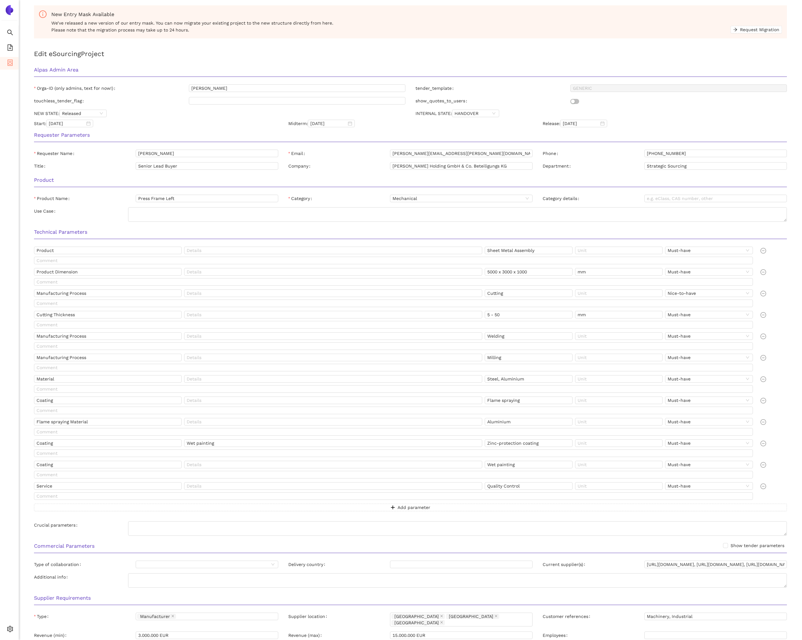
scroll to position [105, 0]
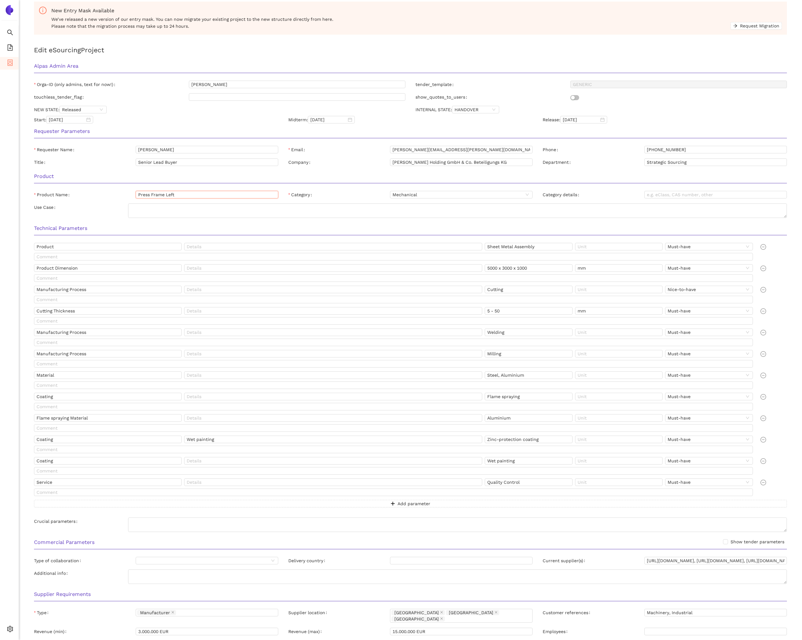
click at [184, 193] on input "Press Frame Left" at bounding box center [207, 195] width 143 height 8
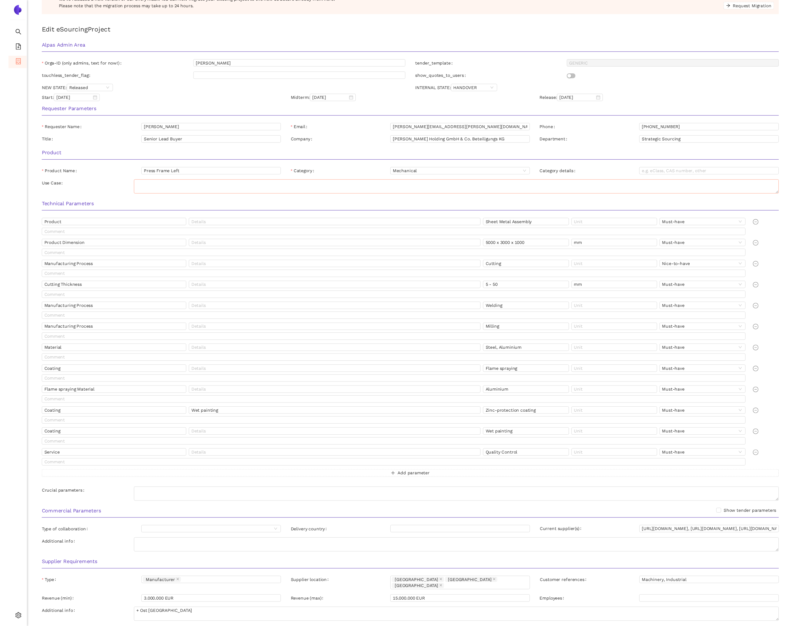
scroll to position [132, 0]
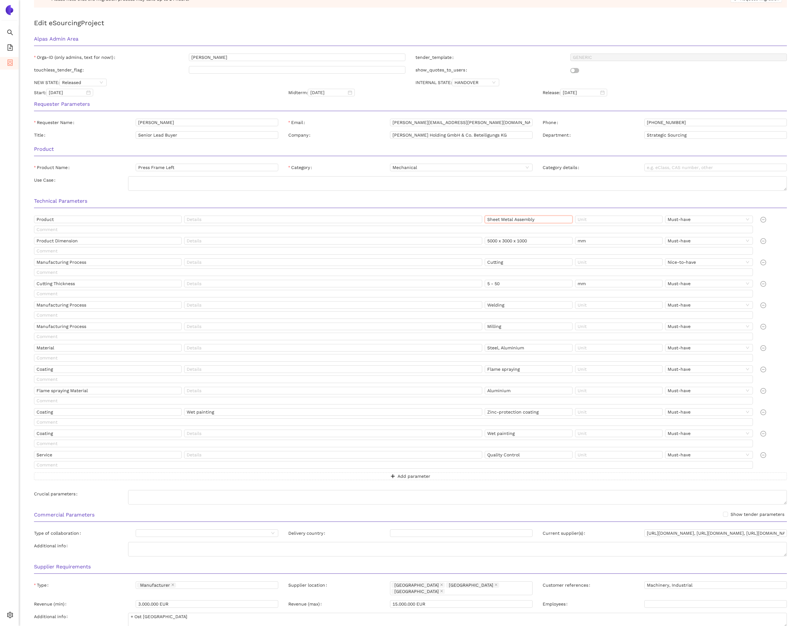
click at [510, 217] on input "Sheet Metal Assembly" at bounding box center [529, 220] width 88 height 8
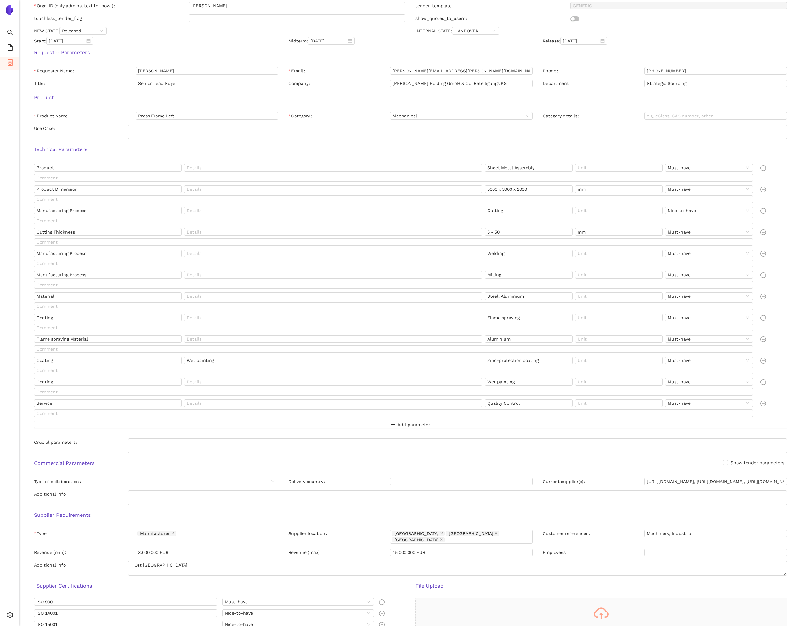
scroll to position [184, 0]
click at [505, 320] on input "Flame spraying" at bounding box center [529, 318] width 88 height 8
click at [498, 340] on input "Aluminium" at bounding box center [529, 339] width 88 height 8
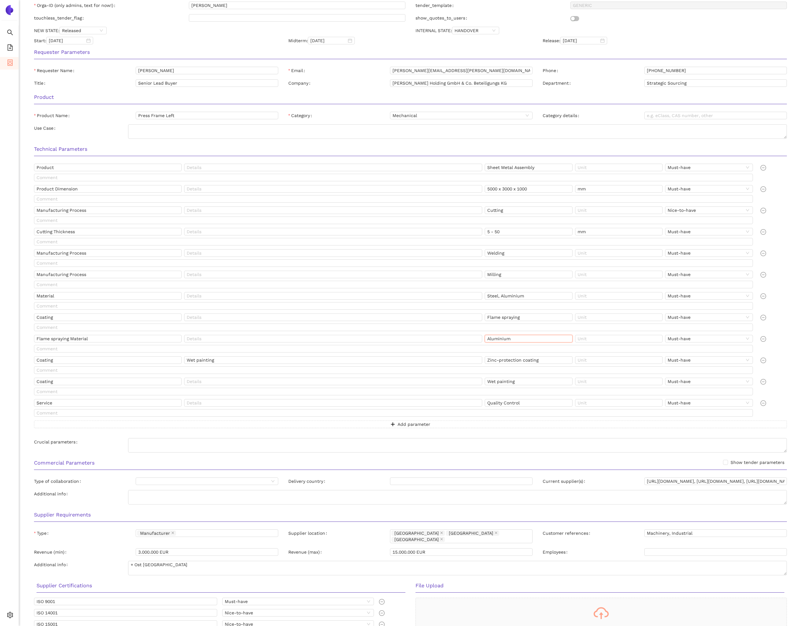
click at [498, 340] on input "Aluminium" at bounding box center [529, 339] width 88 height 8
click at [499, 383] on input "Wet painting" at bounding box center [529, 382] width 88 height 8
click at [536, 402] on input "Quality Control" at bounding box center [529, 403] width 88 height 8
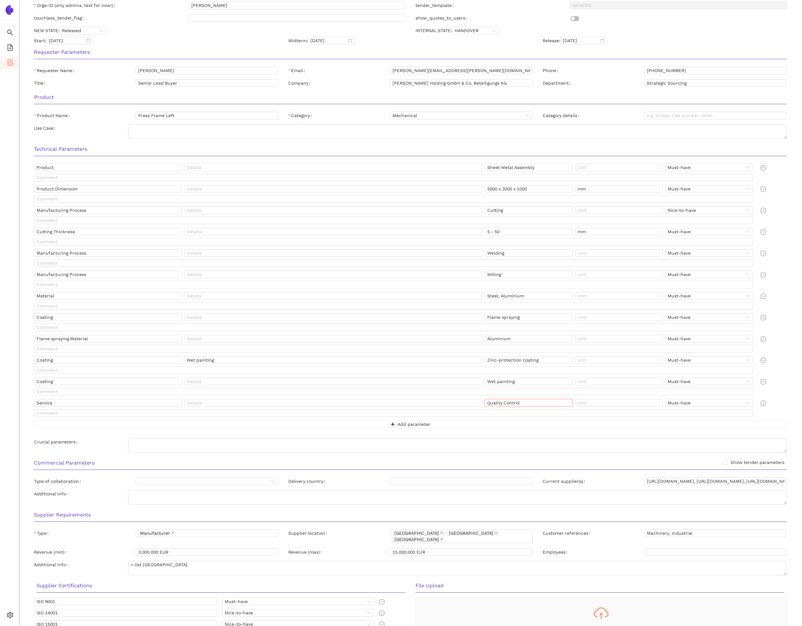
click at [536, 402] on input "Quality Control" at bounding box center [529, 403] width 88 height 8
click at [535, 402] on input "Quality Control" at bounding box center [529, 403] width 88 height 8
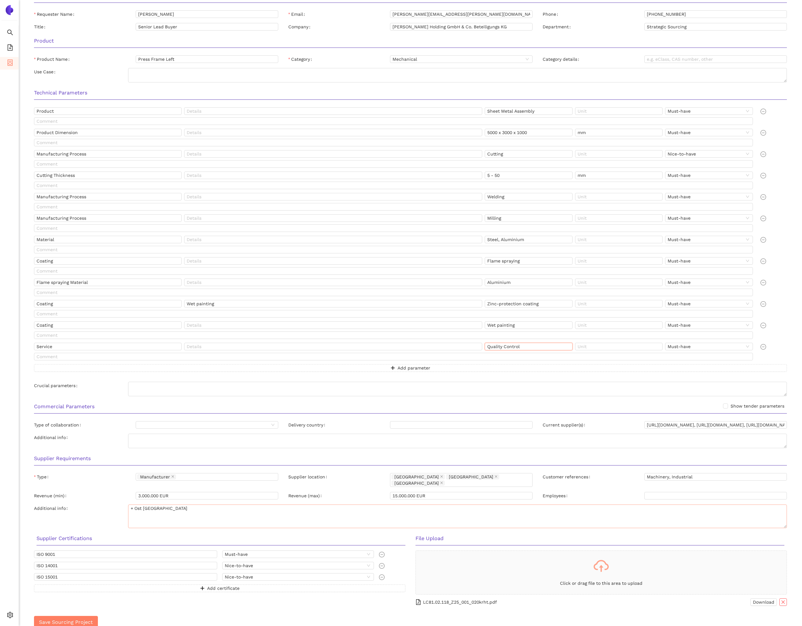
drag, startPoint x: 785, startPoint y: 512, endPoint x: 784, endPoint y: 521, distance: 9.2
click at [784, 521] on textarea "+ Ost [GEOGRAPHIC_DATA]" at bounding box center [457, 517] width 659 height 24
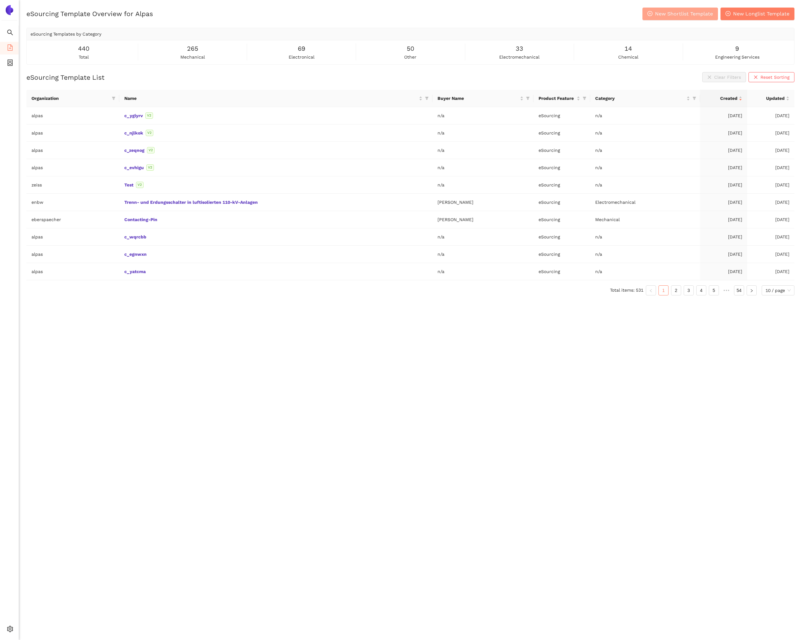
click at [652, 15] on icon "plus-circle" at bounding box center [650, 13] width 5 height 5
